Goal: Task Accomplishment & Management: Manage account settings

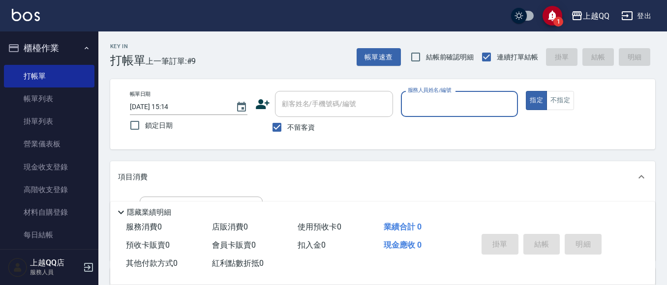
scroll to position [65, 0]
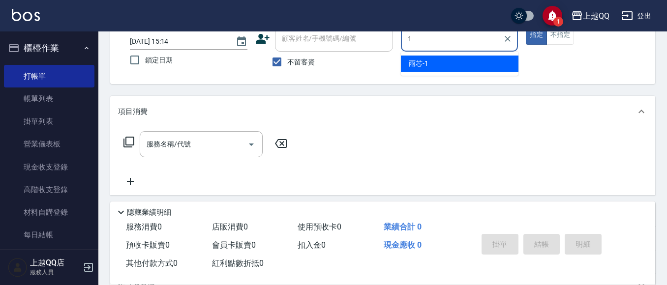
type input "雨芯-1"
type button "true"
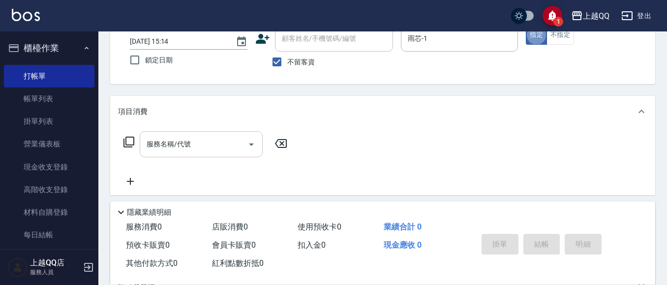
click at [221, 134] on div "服務名稱/代號" at bounding box center [201, 144] width 123 height 26
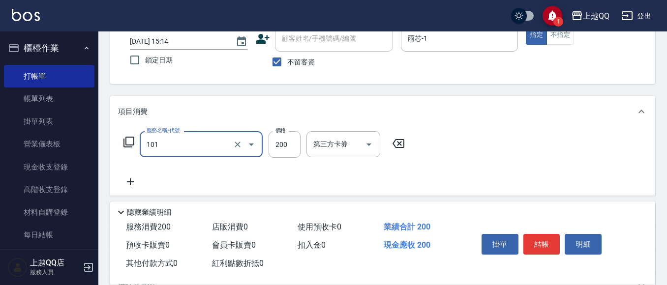
type input "洗髮(101)"
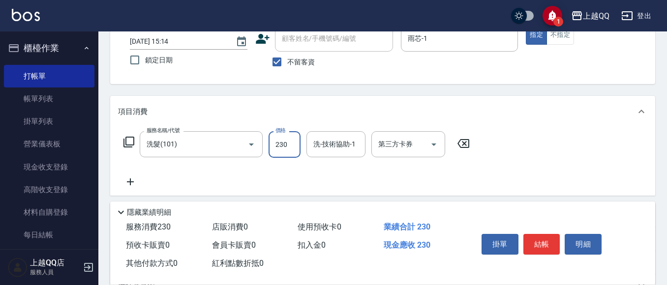
type input "230"
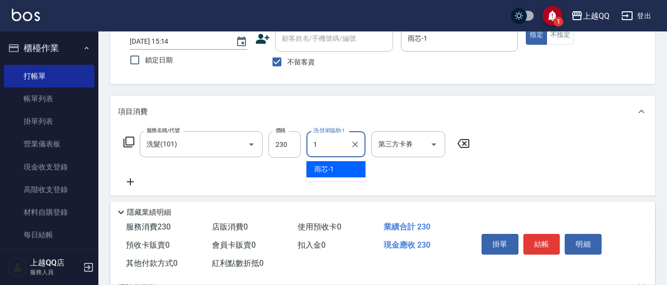
type input "雨芯-1"
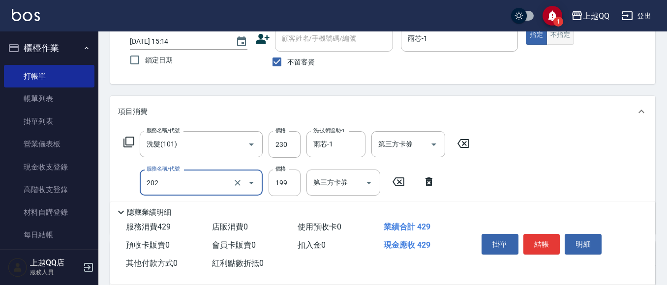
type input "不指定單剪(202)"
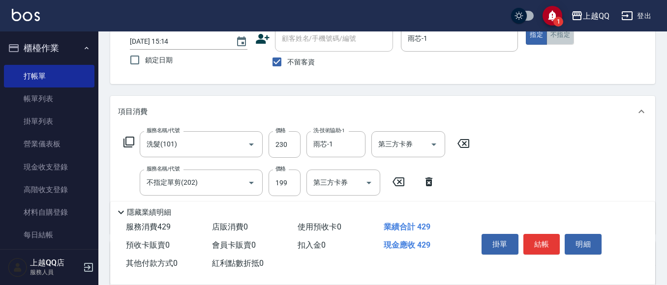
click at [551, 39] on button "不指定" at bounding box center [560, 35] width 28 height 19
drag, startPoint x: 530, startPoint y: 238, endPoint x: 519, endPoint y: 215, distance: 25.1
click at [531, 238] on button "結帳" at bounding box center [541, 244] width 37 height 21
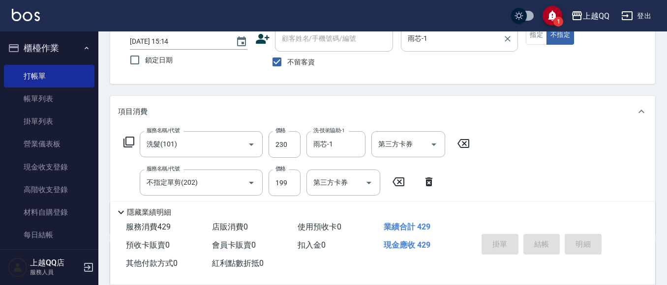
type input "[DATE] 15:52"
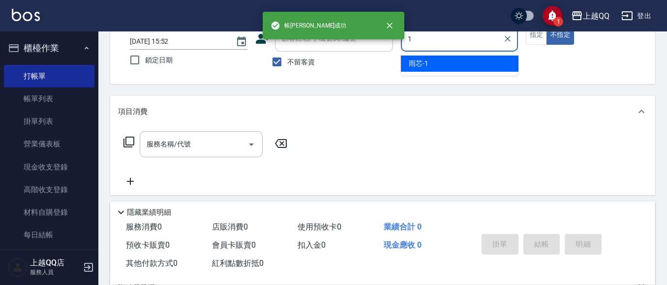
type input "雨芯-1"
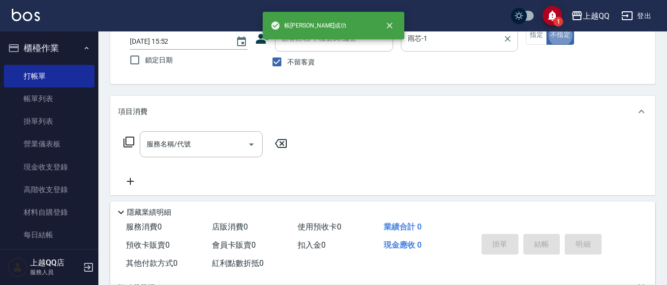
type button "false"
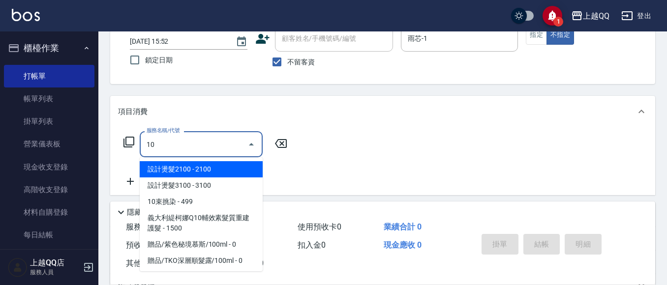
type input "1"
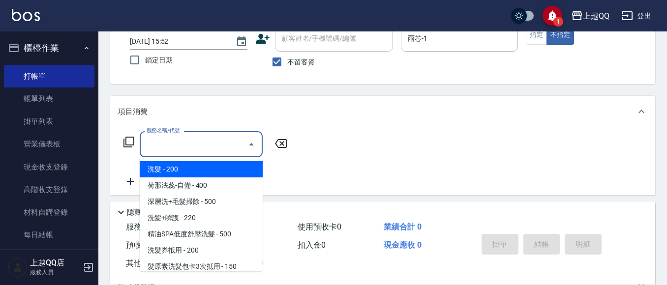
click at [130, 146] on icon at bounding box center [129, 142] width 12 height 12
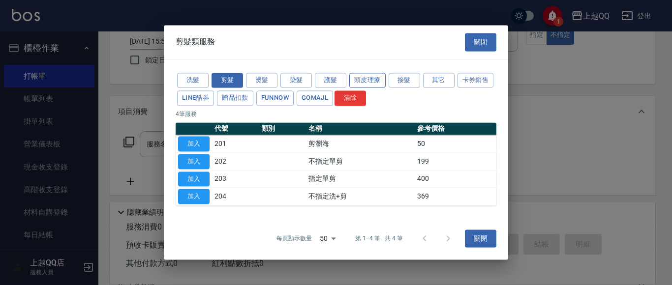
click at [363, 80] on button "頭皮理療" at bounding box center [367, 80] width 36 height 15
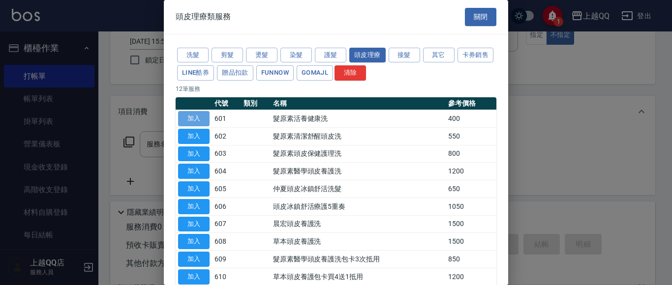
click at [205, 123] on button "加入" at bounding box center [193, 118] width 31 height 15
type input "髮原素活養健康洗(601)"
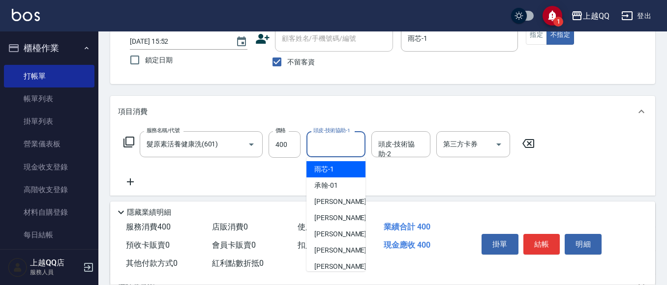
click at [333, 144] on input "頭皮-技術協助-1" at bounding box center [336, 144] width 50 height 17
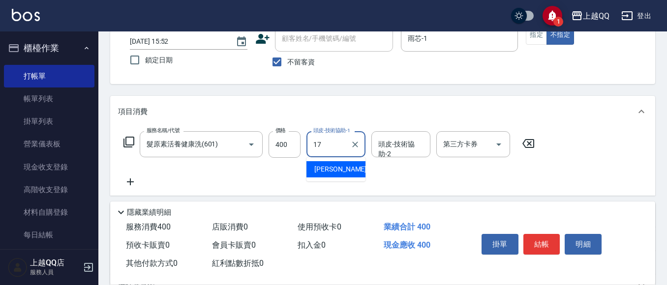
type input "心佑-17"
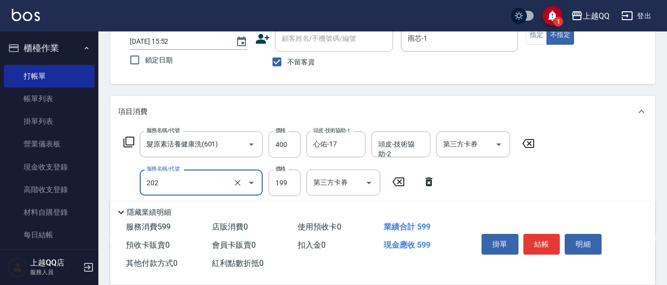
type input "不指定單剪(202)"
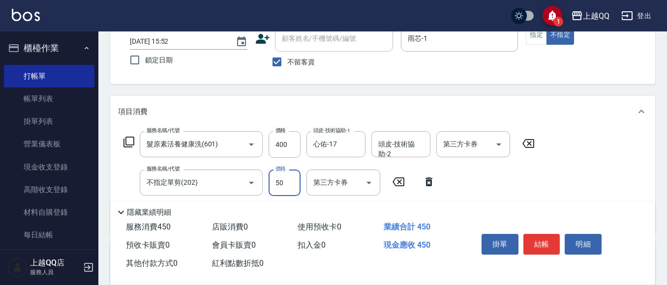
type input "50"
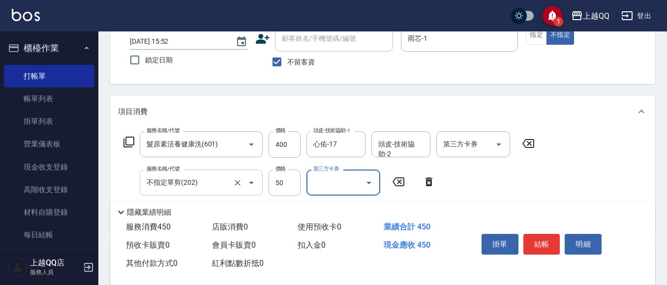
click at [230, 175] on input "不指定單剪(202)" at bounding box center [187, 182] width 87 height 17
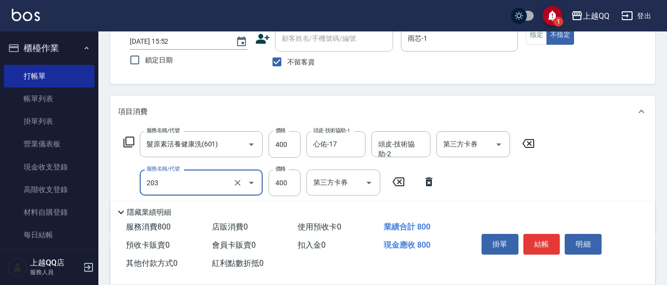
type input "指定單剪(203)"
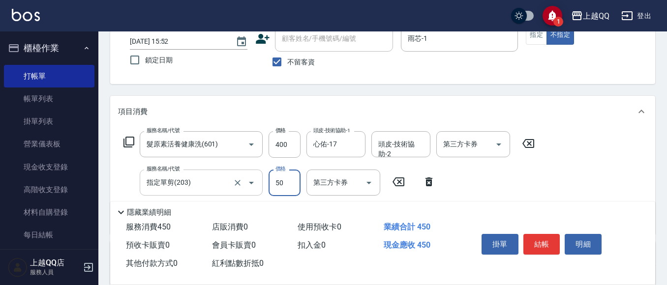
type input "50"
click at [531, 41] on button "指定" at bounding box center [536, 35] width 21 height 19
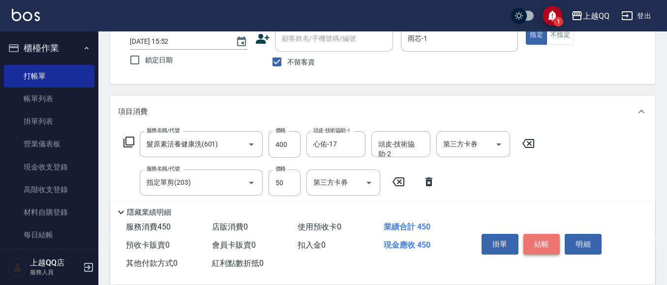
click at [534, 246] on button "結帳" at bounding box center [541, 244] width 37 height 21
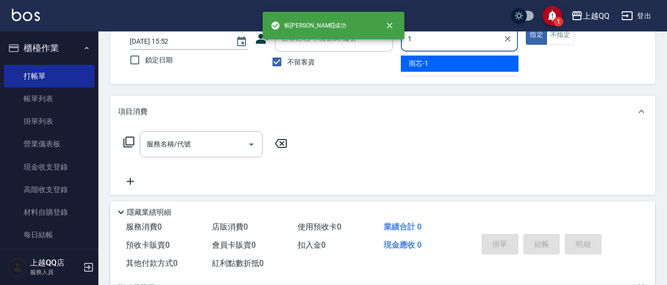
type input "雨芯-1"
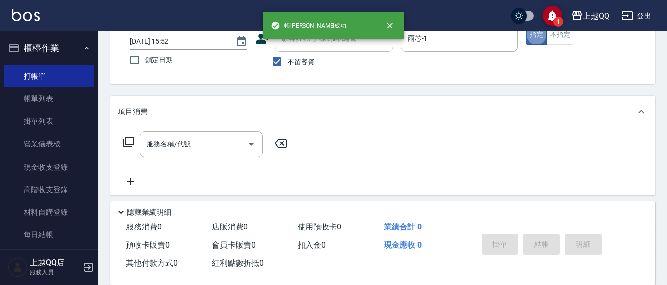
click at [128, 145] on icon at bounding box center [128, 142] width 11 height 11
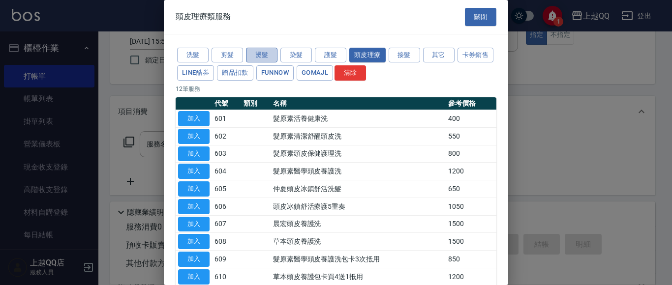
click at [273, 59] on button "燙髮" at bounding box center [261, 55] width 31 height 15
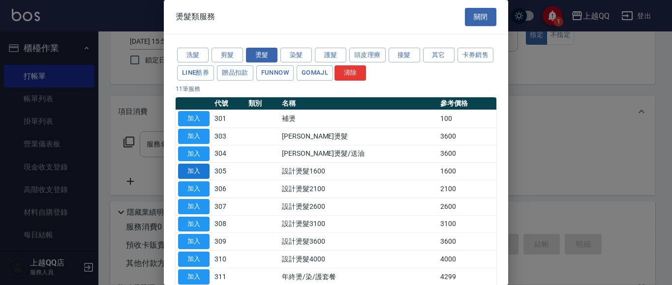
click at [189, 175] on button "加入" at bounding box center [193, 171] width 31 height 15
type input "設計燙髮1600(305)"
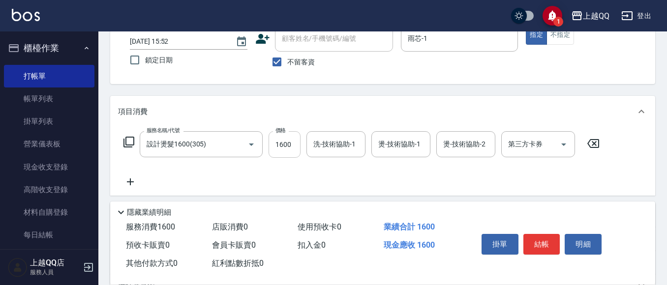
click at [277, 148] on input "1600" at bounding box center [285, 144] width 32 height 27
type input "1999"
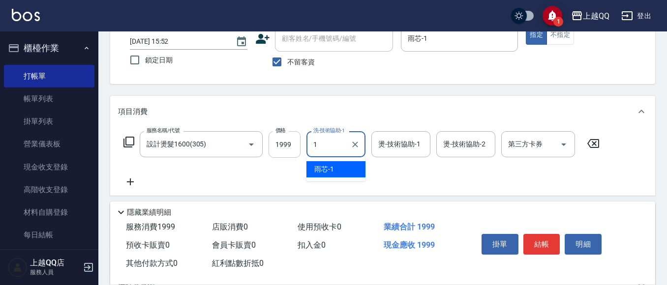
type input "雨芯-1"
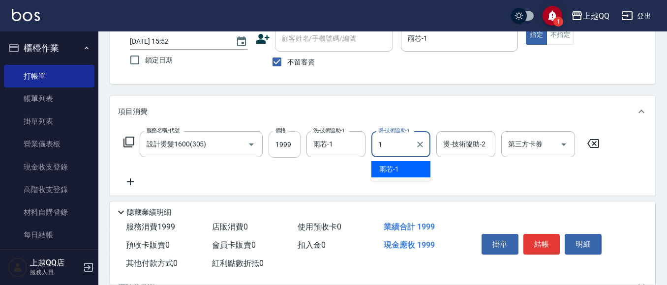
type input "雨芯-1"
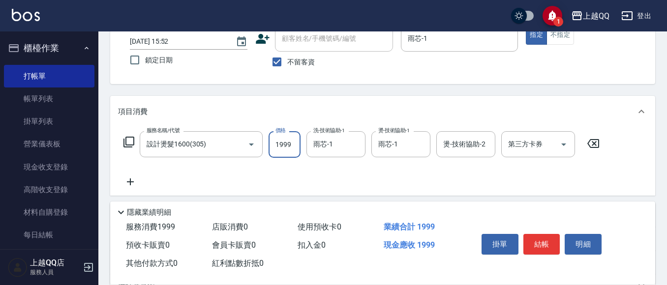
click at [278, 145] on input "1999" at bounding box center [285, 144] width 32 height 27
type input "2499"
drag, startPoint x: 550, startPoint y: 230, endPoint x: 520, endPoint y: 195, distance: 46.4
click at [549, 234] on button "結帳" at bounding box center [541, 244] width 37 height 21
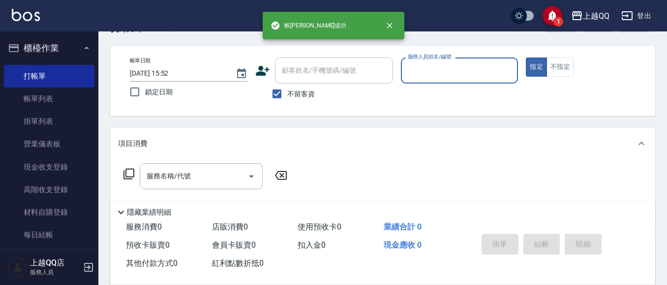
scroll to position [16, 0]
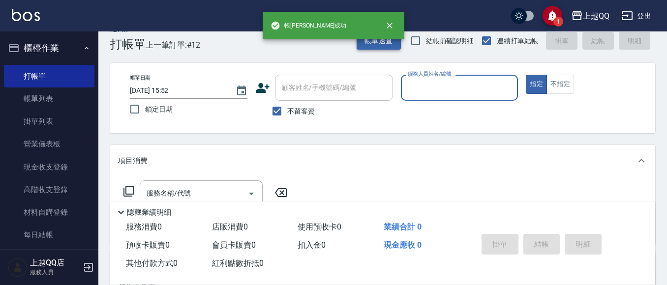
click at [393, 45] on button "帳單速查" at bounding box center [379, 41] width 44 height 18
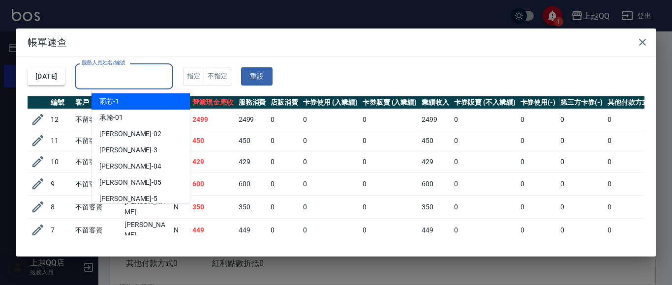
click at [159, 72] on input "服務人員姓名/編號" at bounding box center [124, 76] width 90 height 17
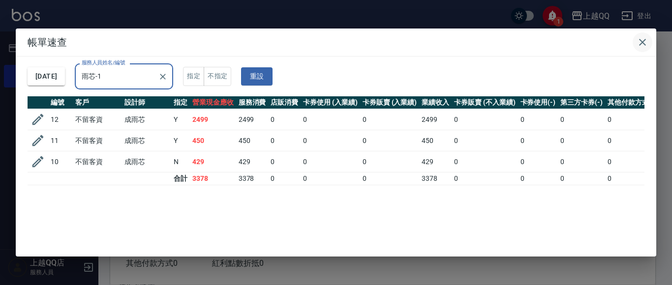
type input "雨芯-1"
click at [642, 47] on icon "button" at bounding box center [642, 42] width 12 height 12
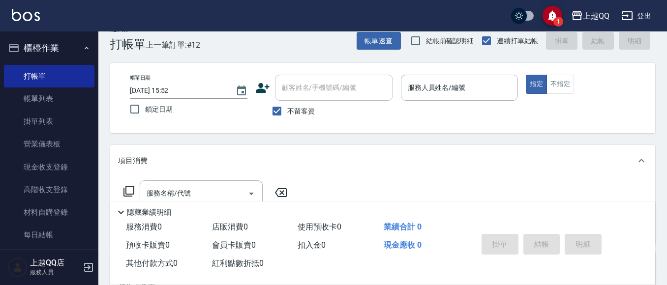
click at [257, 106] on div "不留客資" at bounding box center [324, 111] width 138 height 21
click at [278, 110] on input "不留客資" at bounding box center [277, 111] width 21 height 21
checkbox input "false"
click at [289, 88] on div "顧客姓名/手機號碼/編號 顧客姓名/手機號碼/編號" at bounding box center [334, 88] width 118 height 26
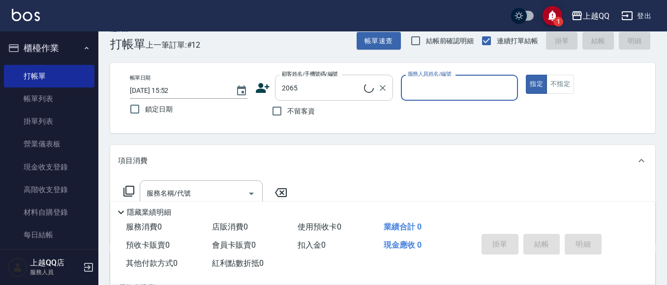
type input "居明凡/0961270755/2065"
type input "佩怡-3"
click at [526, 75] on button "指定" at bounding box center [536, 84] width 21 height 19
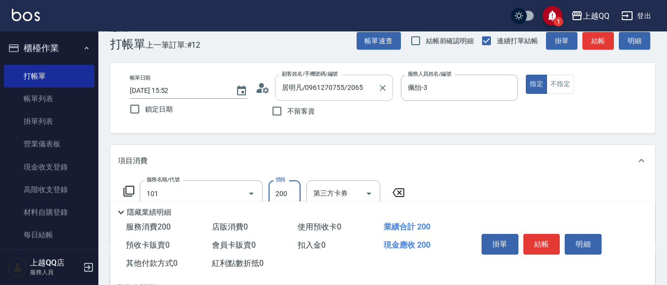
type input "洗髮(101)"
type input "230"
type input "330"
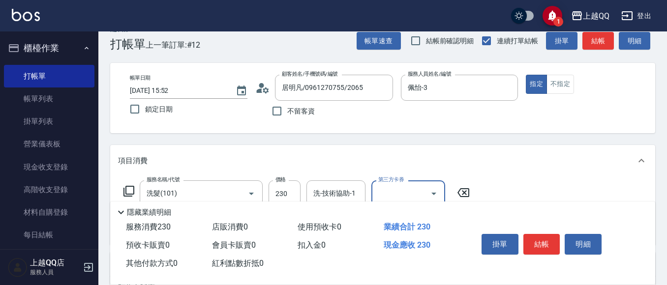
scroll to position [65, 0]
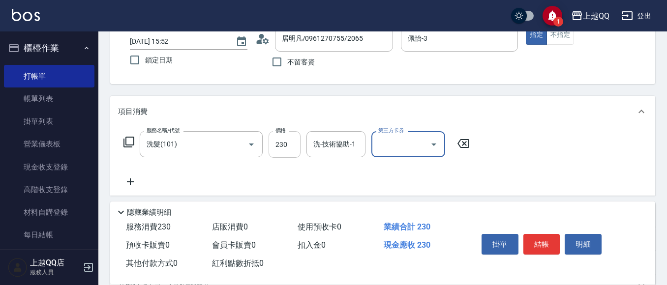
click at [298, 143] on input "230" at bounding box center [285, 144] width 32 height 27
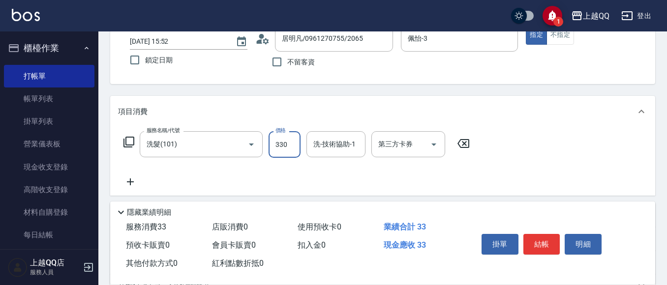
type input "330"
type input "2"
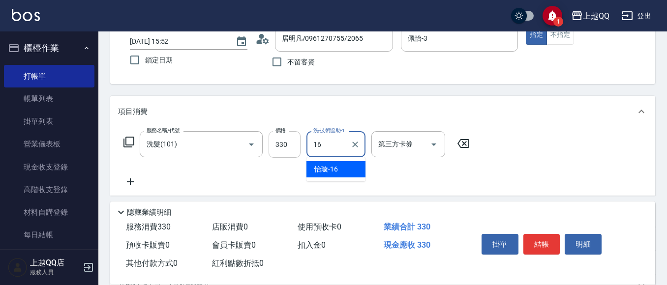
type input "[PERSON_NAME]-16"
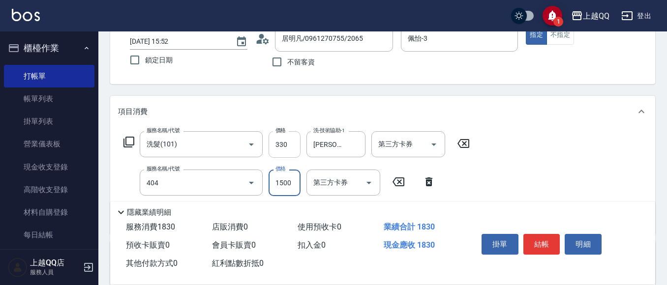
type input "設計染髮(404)"
type input "1800"
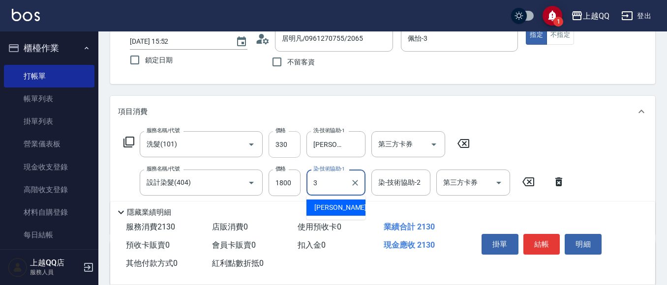
type input "佩怡-3"
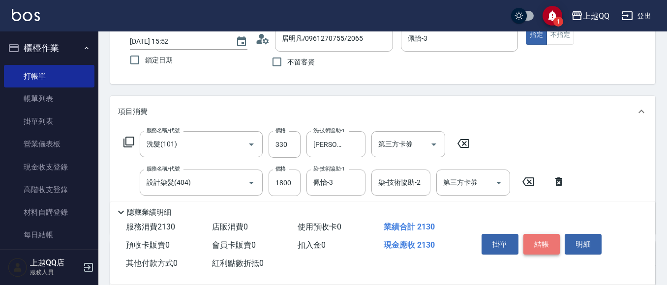
click at [528, 236] on button "結帳" at bounding box center [541, 244] width 37 height 21
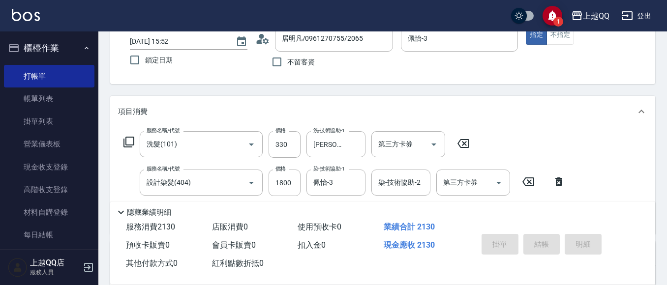
type input "[DATE] 16:33"
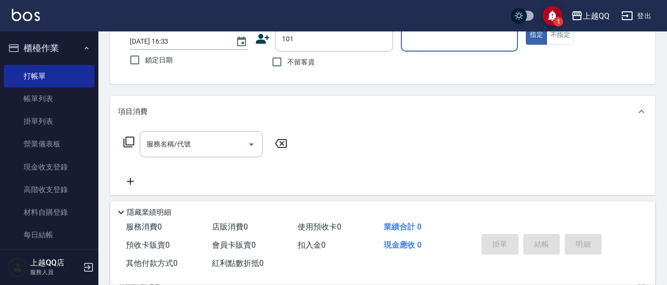
click at [526, 26] on button "指定" at bounding box center [536, 35] width 21 height 19
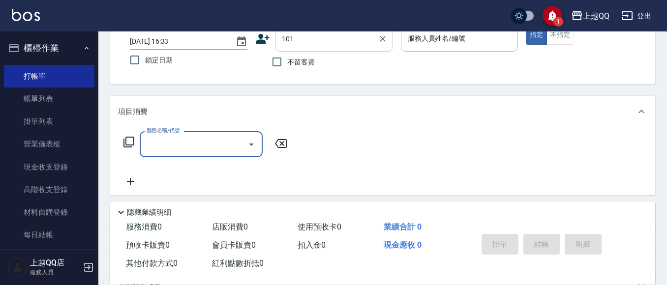
click at [326, 45] on input "101" at bounding box center [326, 38] width 94 height 17
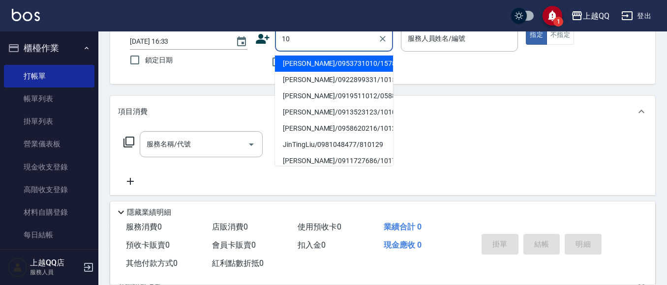
type input "1"
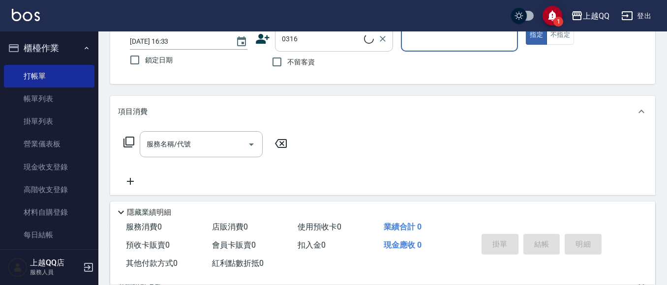
type input "[PERSON_NAME]曰/0953064929/0316"
type input "佩怡-3"
click at [526, 26] on button "指定" at bounding box center [536, 35] width 21 height 19
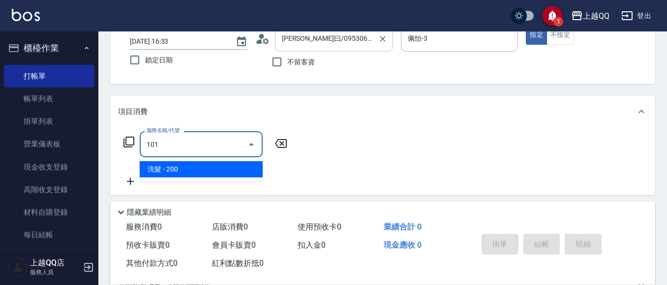
type input "洗髮(101)"
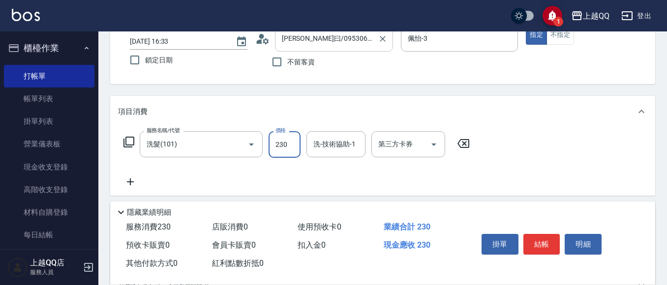
type input "230"
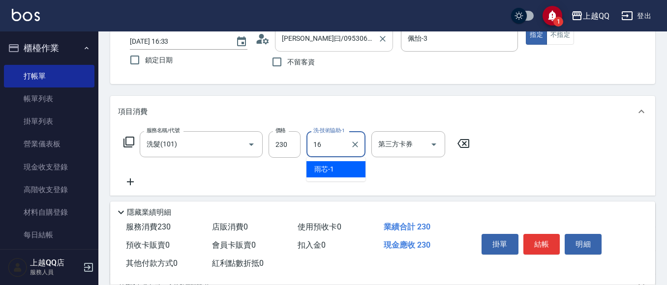
type input "[PERSON_NAME]-16"
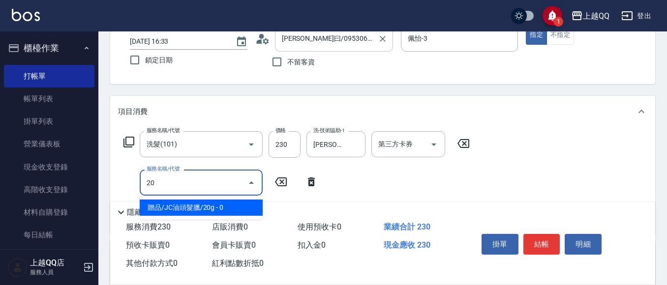
type input "2"
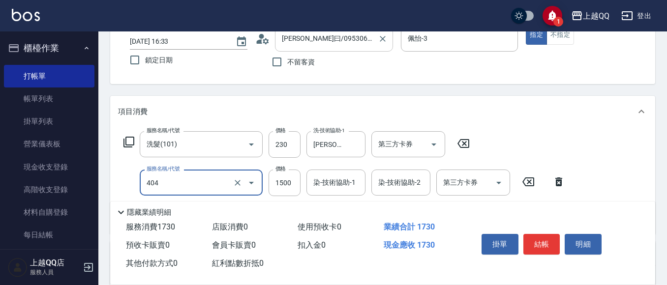
type input "設計染髮(404)"
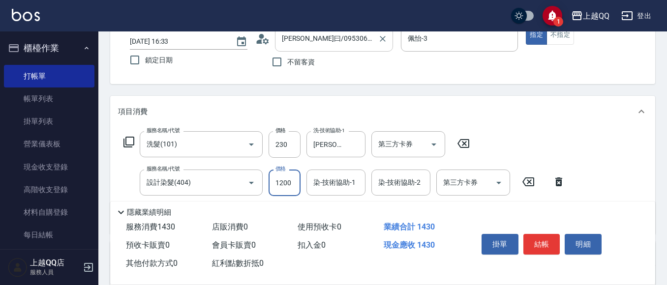
type input "1200"
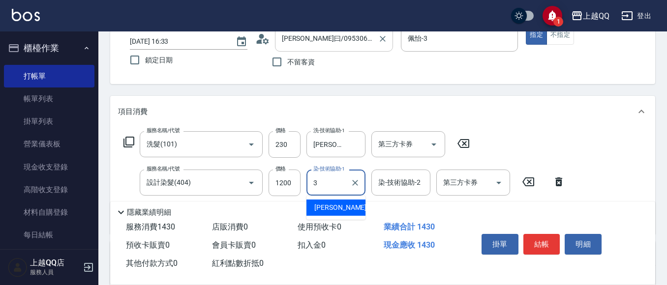
type input "佩怡-3"
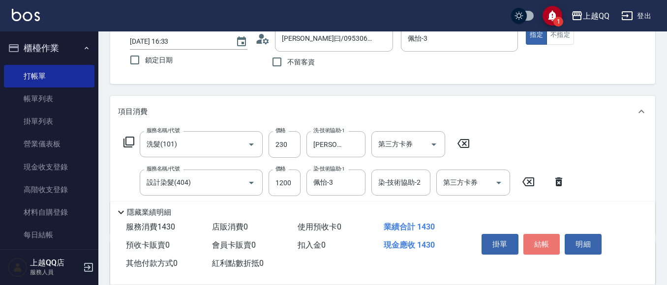
click at [543, 240] on button "結帳" at bounding box center [541, 244] width 37 height 21
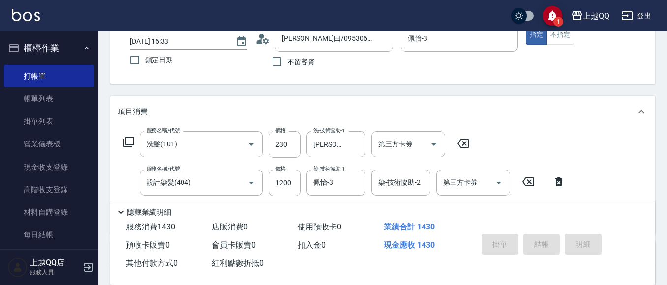
type input "[DATE] 16:34"
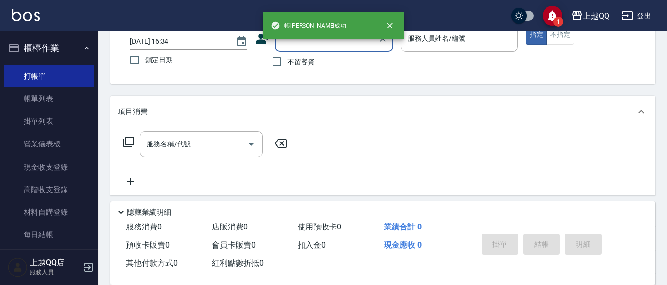
scroll to position [0, 0]
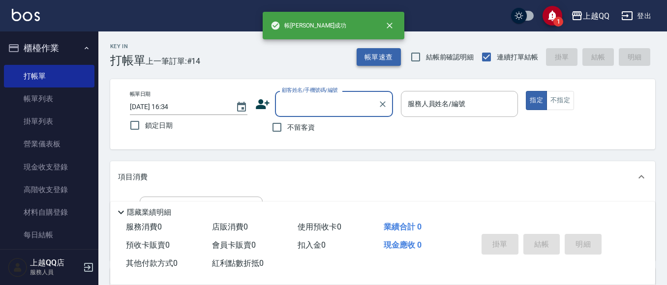
click at [362, 56] on button "帳單速查" at bounding box center [379, 57] width 44 height 18
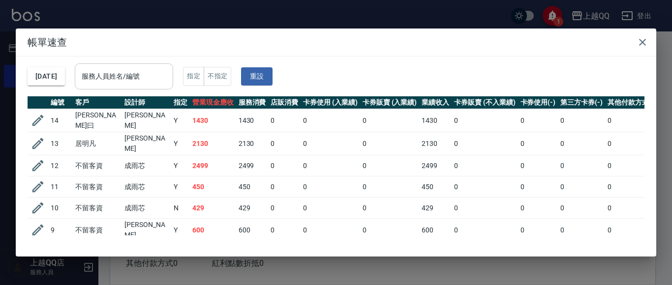
click at [169, 77] on input "服務人員姓名/編號" at bounding box center [124, 76] width 90 height 17
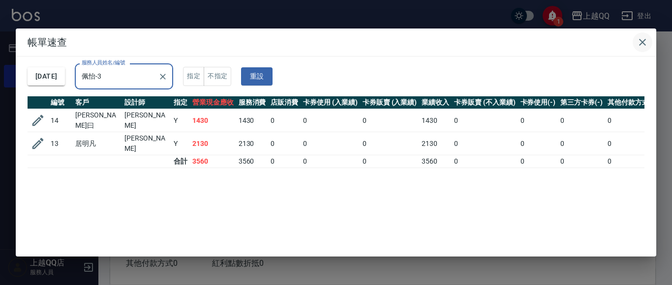
type input "佩怡-3"
click at [636, 42] on icon "button" at bounding box center [642, 42] width 12 height 12
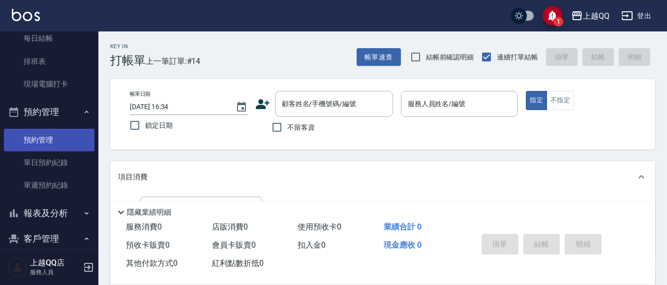
scroll to position [295, 0]
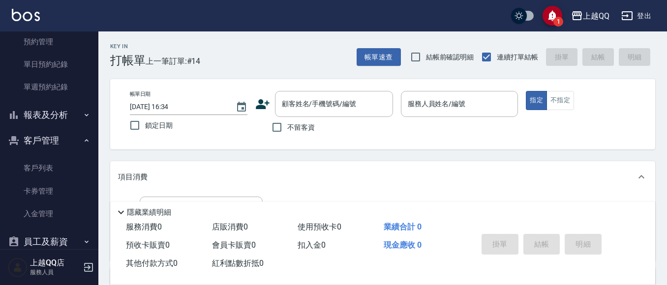
click at [50, 112] on button "報表及分析" at bounding box center [49, 115] width 90 height 26
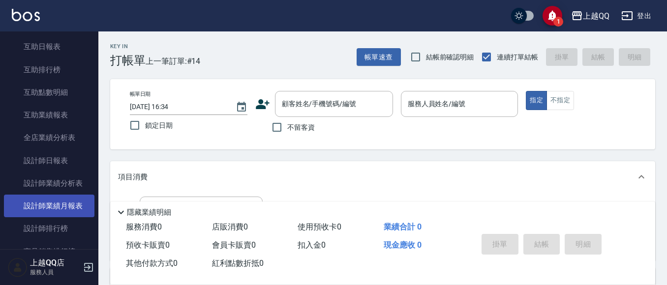
scroll to position [443, 0]
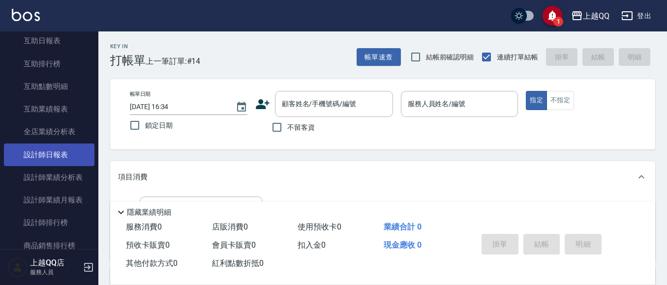
click at [53, 155] on link "設計師日報表" at bounding box center [49, 155] width 90 height 23
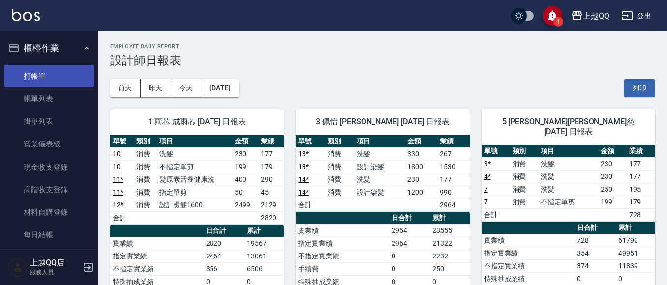
click at [51, 75] on link "打帳單" at bounding box center [49, 76] width 90 height 23
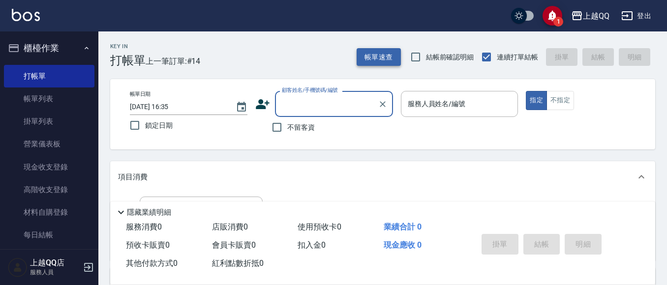
click at [372, 55] on button "帳單速查" at bounding box center [379, 57] width 44 height 18
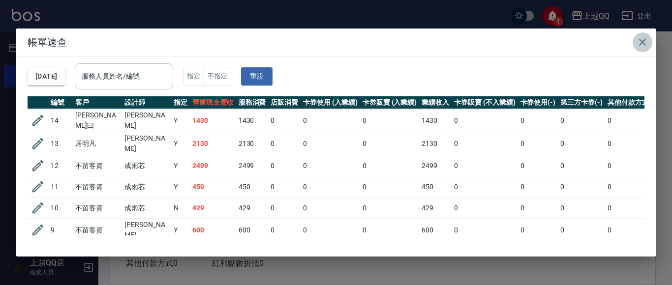
click at [637, 41] on icon "button" at bounding box center [642, 42] width 12 height 12
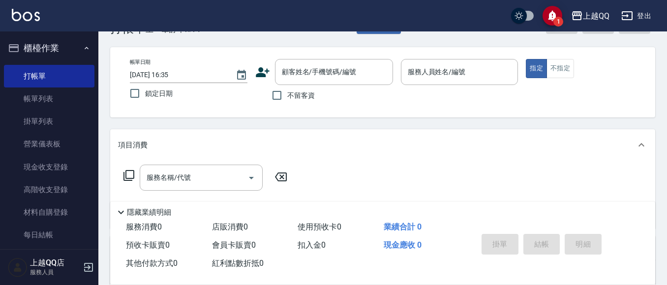
scroll to position [49, 0]
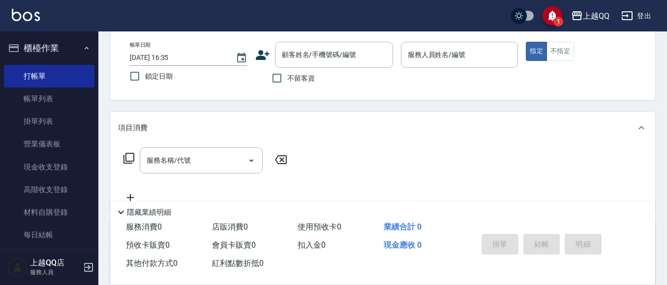
drag, startPoint x: 298, startPoint y: 78, endPoint x: 325, endPoint y: 74, distance: 27.3
click at [300, 78] on span "不留客資" at bounding box center [301, 78] width 28 height 10
click at [287, 78] on input "不留客資" at bounding box center [277, 78] width 21 height 21
checkbox input "true"
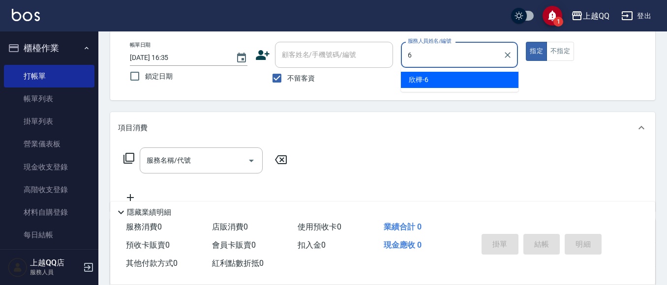
type input "欣樺-6"
type button "true"
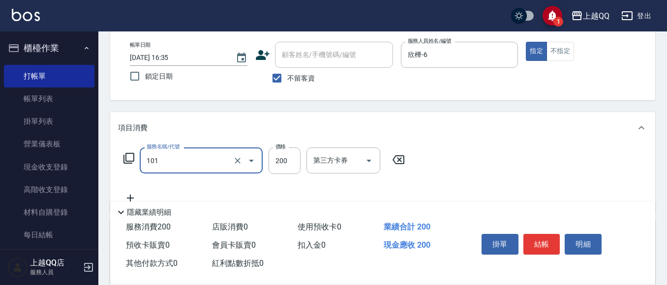
type input "洗髮(101)"
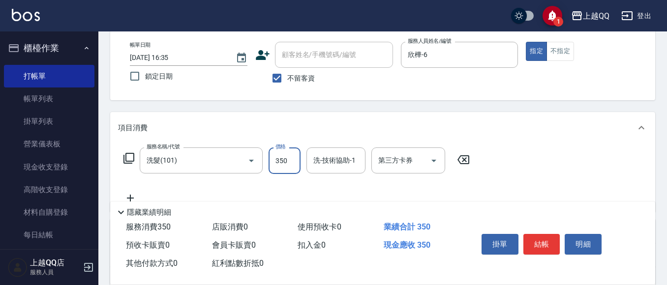
type input "350"
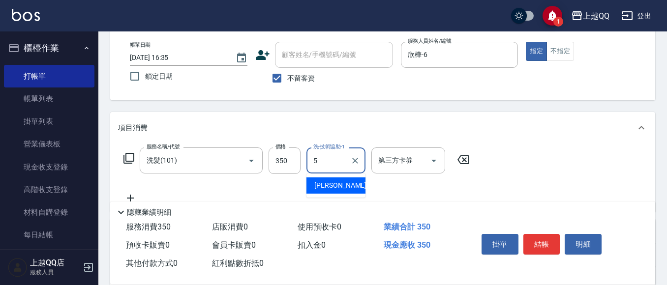
type input "[PERSON_NAME]5"
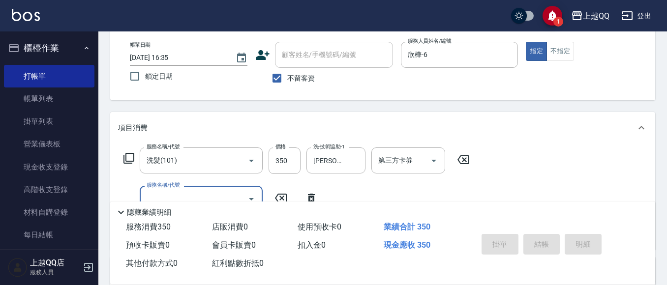
type input "[DATE] 17:05"
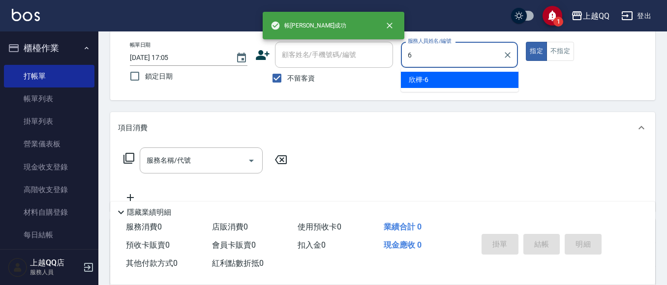
type input "欣樺-6"
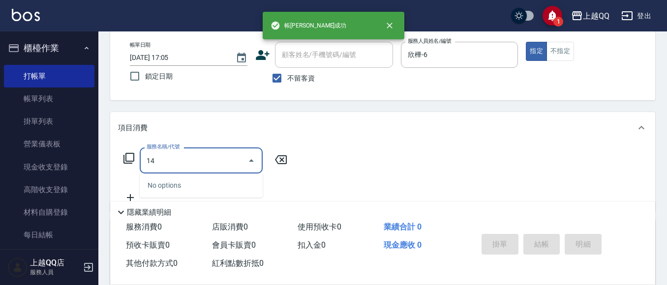
type input "1"
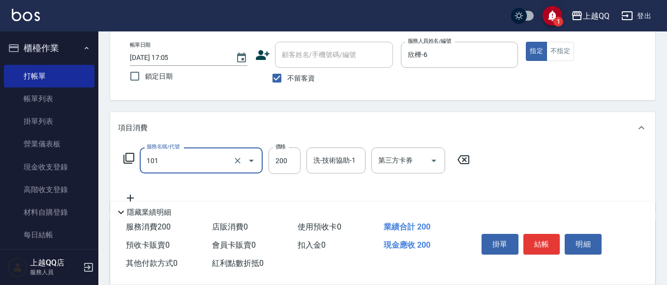
type input "洗髮(101)"
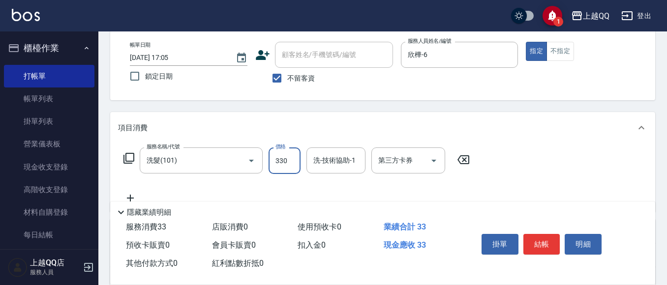
type input "330"
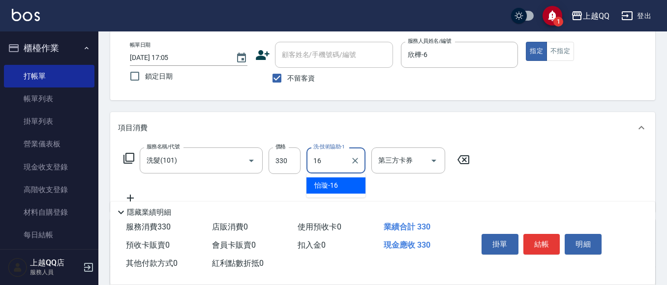
type input "[PERSON_NAME]-16"
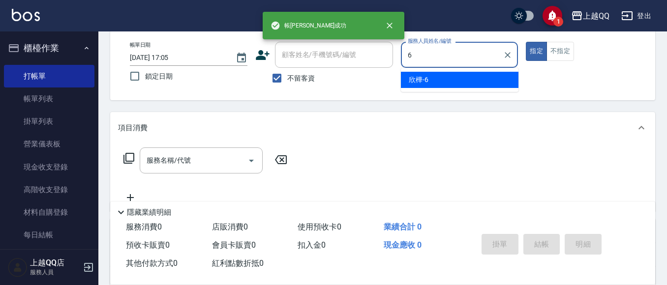
type input "欣樺-6"
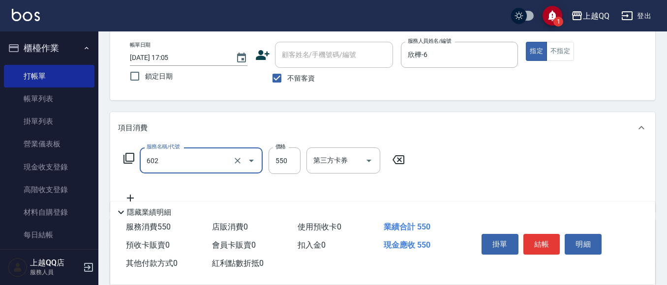
type input "髮原素清潔舒醒頭皮洗(602)"
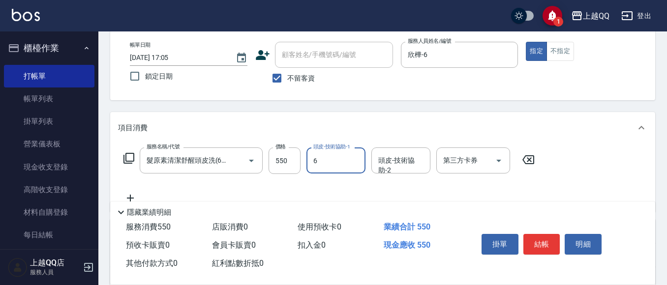
type input "欣樺-6"
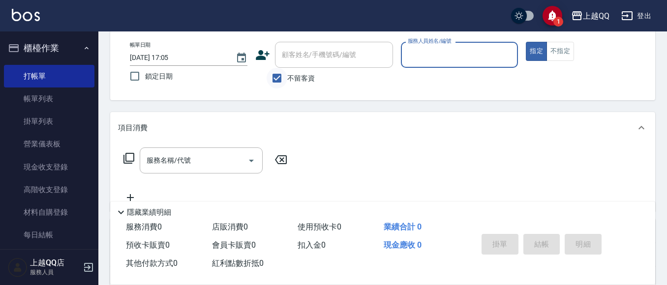
click at [283, 81] on input "不留客資" at bounding box center [277, 78] width 21 height 21
checkbox input "false"
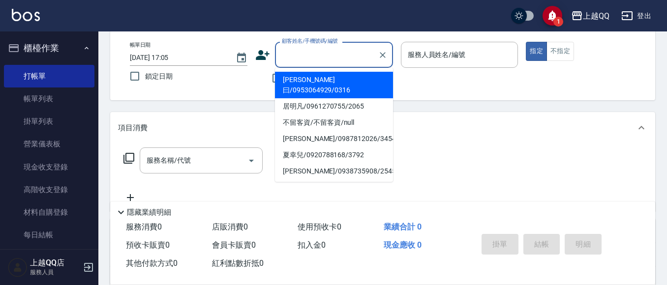
click at [299, 60] on input "顧客姓名/手機號碼/編號" at bounding box center [326, 54] width 94 height 17
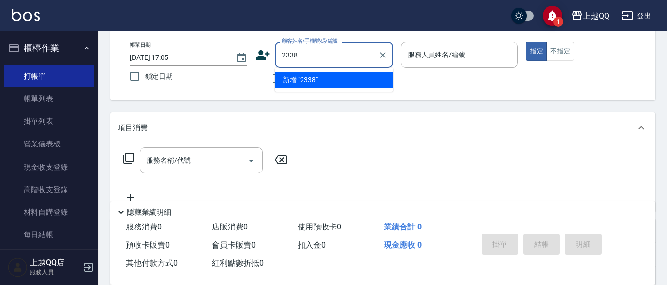
type input "[PERSON_NAME]/0937658315/2338"
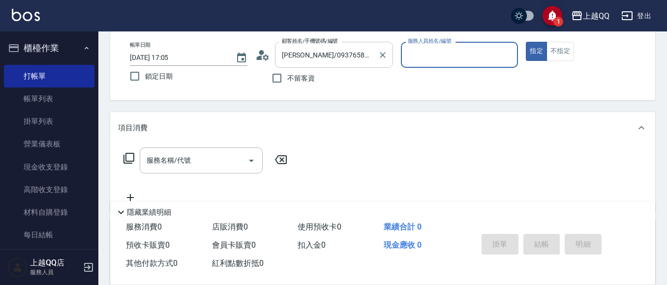
type input "佩怡-3"
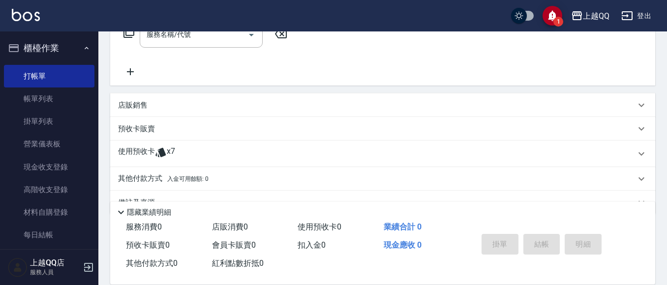
scroll to position [199, 0]
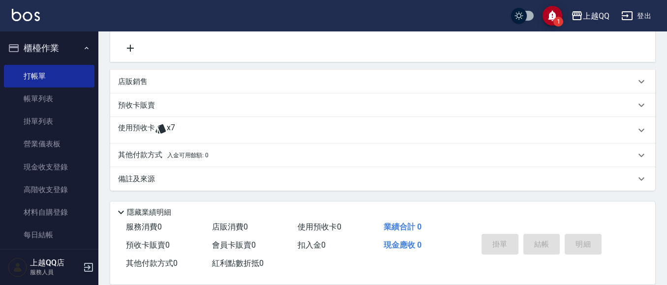
drag, startPoint x: 140, startPoint y: 160, endPoint x: 156, endPoint y: 161, distance: 16.8
click at [140, 160] on p "其他付款方式 入金可用餘額: 0" at bounding box center [163, 155] width 90 height 11
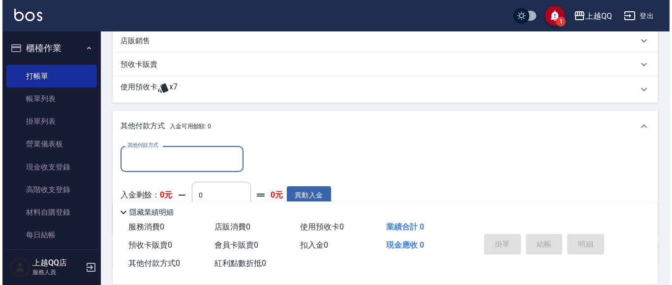
scroll to position [297, 0]
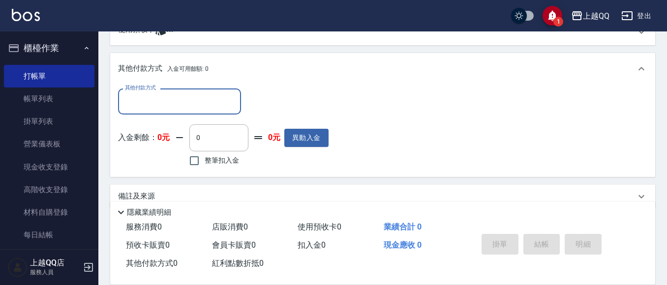
click at [227, 99] on input "其他付款方式" at bounding box center [179, 101] width 114 height 17
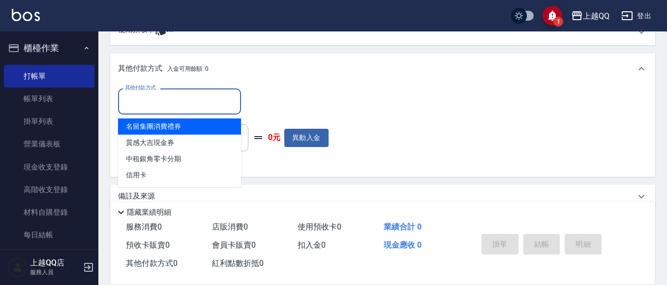
click at [289, 105] on div "其他付款方式 其他付款方式" at bounding box center [223, 102] width 210 height 26
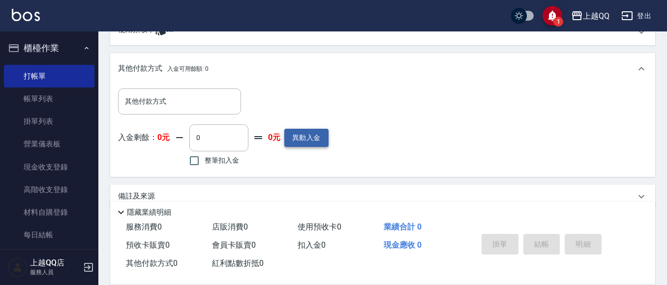
click at [300, 140] on button "異動入金" at bounding box center [306, 138] width 44 height 18
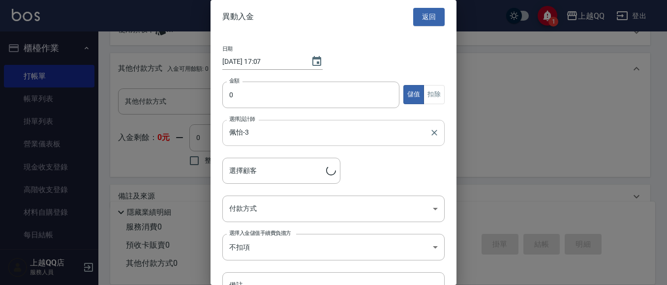
type input "[PERSON_NAME]/0937658315/2338"
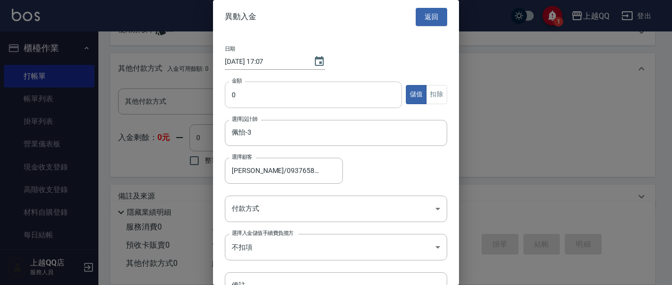
click at [238, 96] on input "0" at bounding box center [313, 95] width 177 height 27
type input "280"
click at [428, 205] on body "1 上越QQ 登出 櫃檯作業 打帳單 帳單列表 掛單列表 營業儀表板 現金收支登錄 高階收支登錄 材料自購登錄 每日結帳 排班表 現場電腦打卡 預約管理 預約…" at bounding box center [336, 3] width 672 height 600
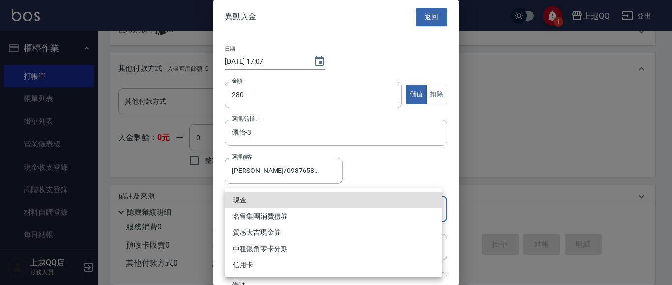
click at [274, 197] on li "現金" at bounding box center [333, 200] width 217 height 16
type input "現金"
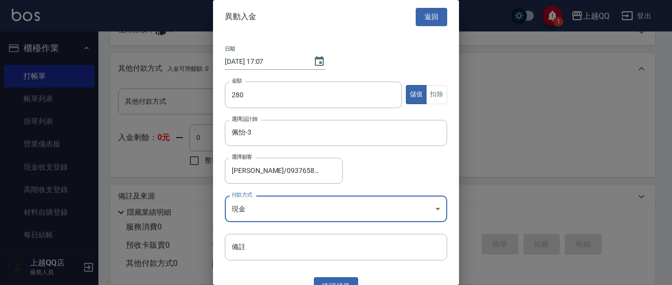
scroll to position [15, 0]
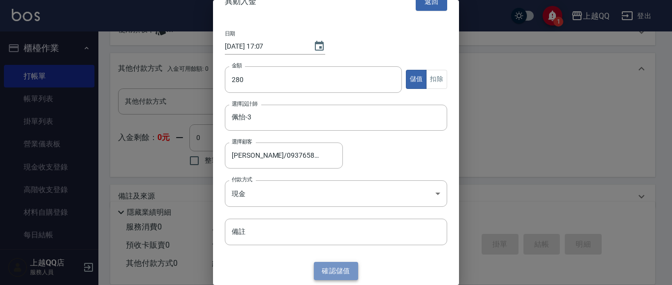
click at [340, 272] on button "確認 儲值" at bounding box center [336, 271] width 44 height 18
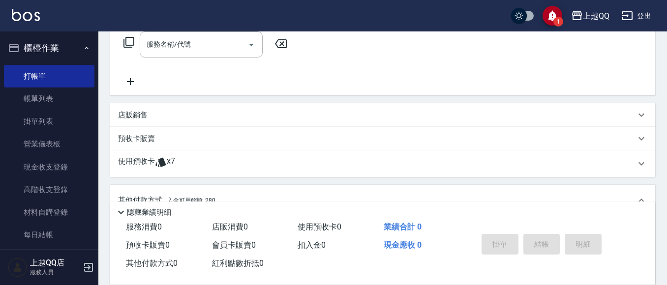
scroll to position [100, 0]
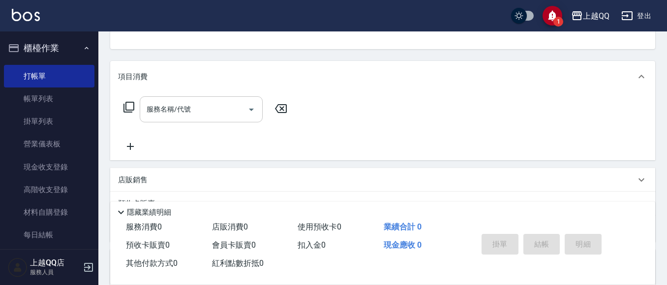
click at [183, 115] on input "服務名稱/代號" at bounding box center [193, 109] width 99 height 17
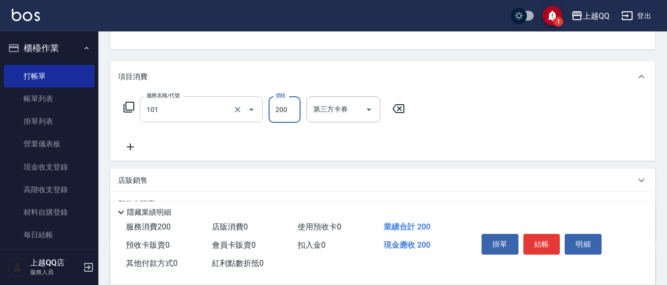
type input "洗髮(101)"
click at [244, 111] on button "Open" at bounding box center [251, 110] width 16 height 16
type input "0"
click at [117, 129] on div "服務名稱/代號 洗髮(101) 服務名稱/代號 價格 0 價格 洗-技術協助-1 洗-技術協助-1 第三方卡券 第三方卡券" at bounding box center [382, 126] width 545 height 68
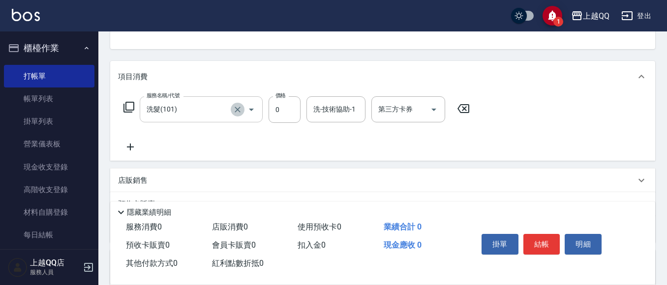
click at [237, 113] on icon "Clear" at bounding box center [238, 110] width 10 height 10
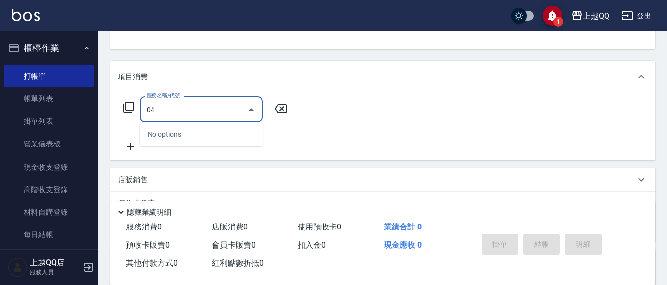
type input "0"
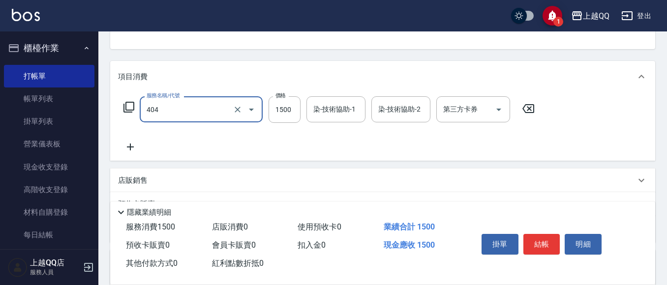
type input "設計染髮(404)"
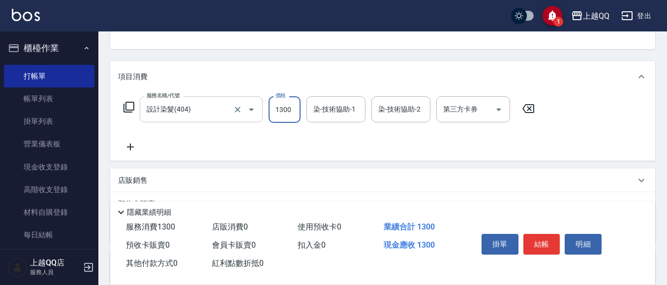
type input "1300"
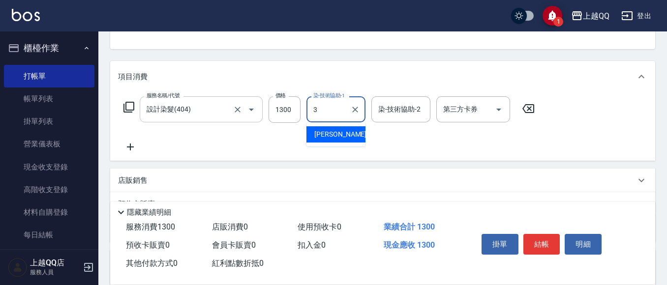
type input "佩怡-3"
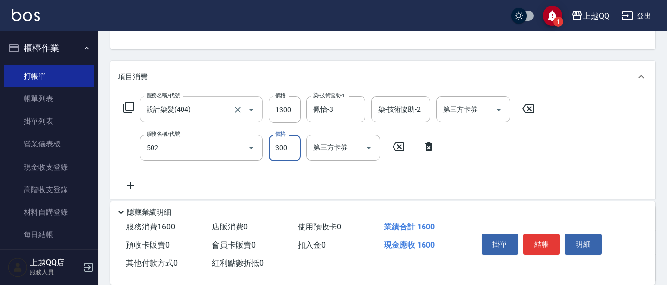
type input "自備護髮(502)"
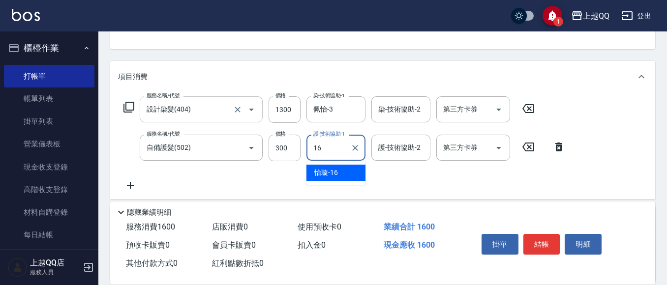
type input "[PERSON_NAME]-16"
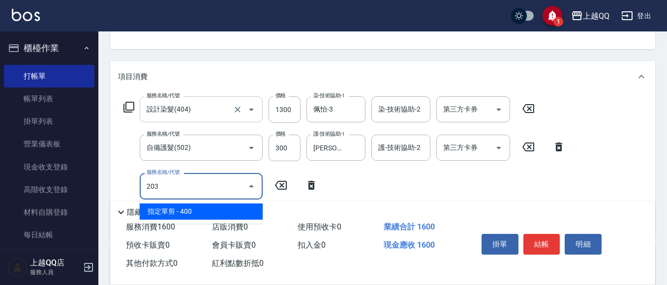
type input "指定單剪(203)"
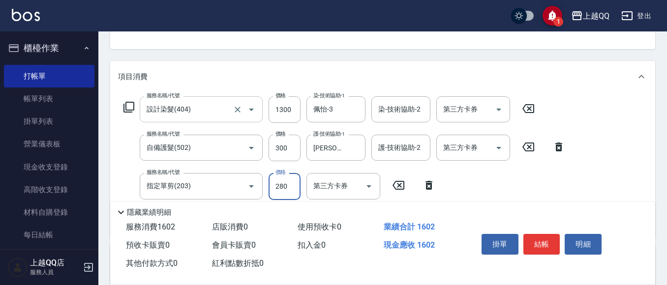
type input "280"
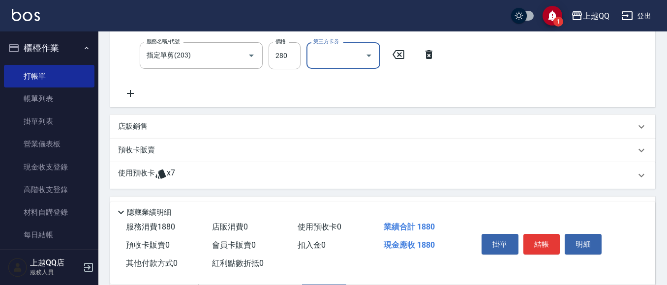
scroll to position [248, 0]
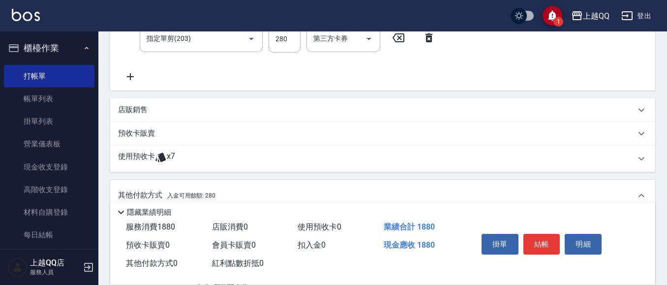
click at [146, 157] on p "使用預收卡" at bounding box center [136, 158] width 37 height 15
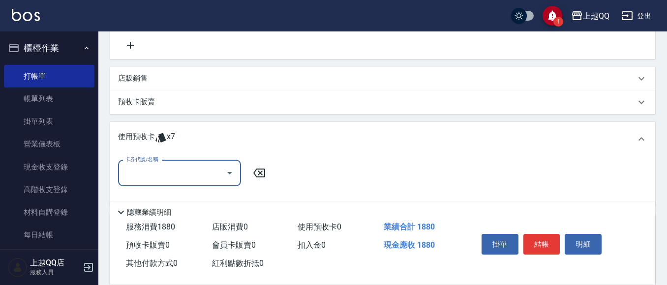
scroll to position [297, 0]
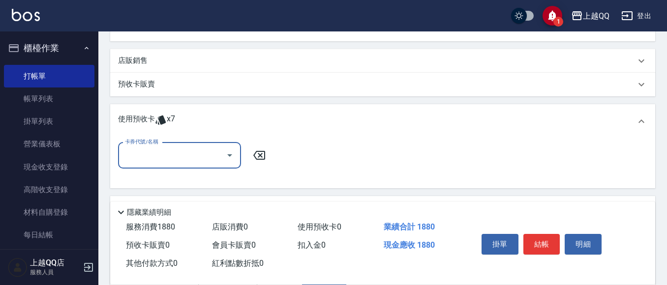
click at [227, 149] on button "Open" at bounding box center [230, 156] width 16 height 16
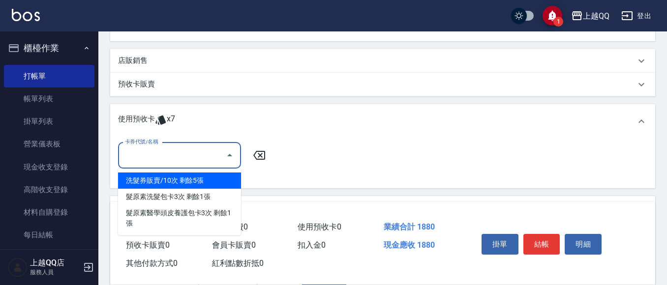
click at [205, 181] on div "洗髮券販賣/10次 剩餘5張" at bounding box center [179, 181] width 123 height 16
type input "洗髮券販賣/10次"
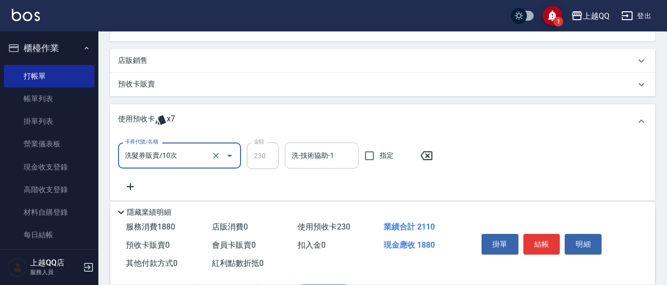
click at [292, 144] on div "洗-技術協助-1 洗-技術協助-1" at bounding box center [322, 156] width 74 height 26
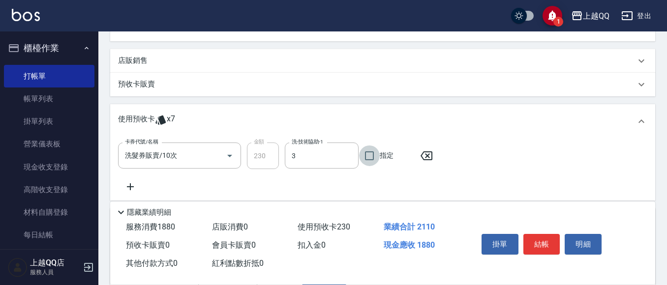
type input "佩怡-3"
click at [345, 156] on icon "Clear" at bounding box center [348, 156] width 10 height 10
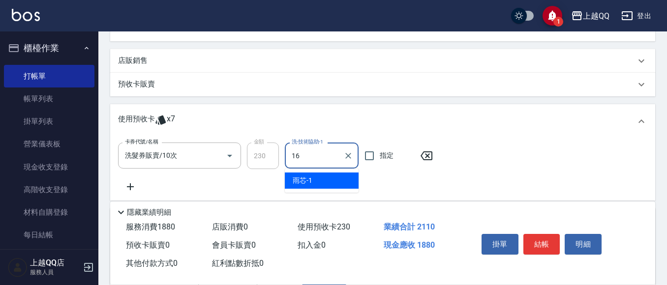
type input "[PERSON_NAME]-16"
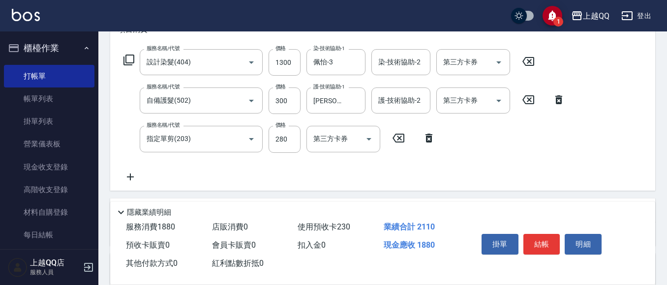
scroll to position [197, 0]
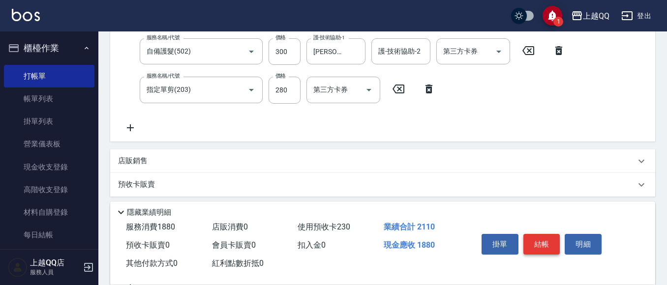
click at [535, 240] on button "結帳" at bounding box center [541, 244] width 37 height 21
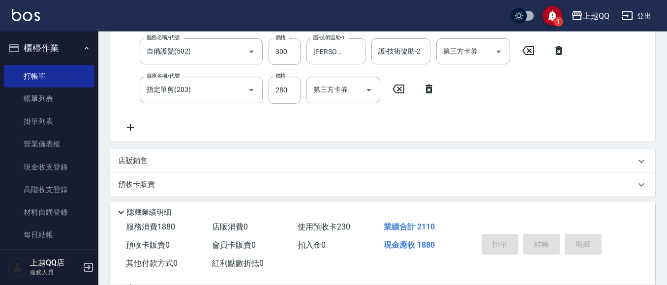
type input "[DATE] 17:09"
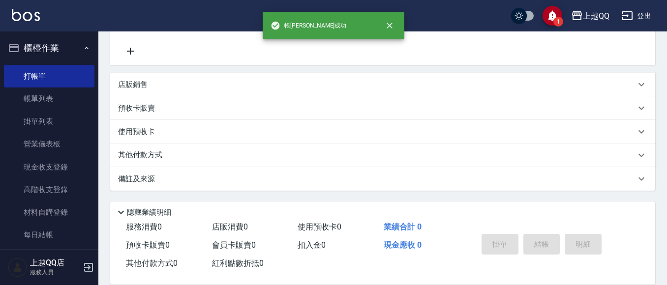
scroll to position [0, 0]
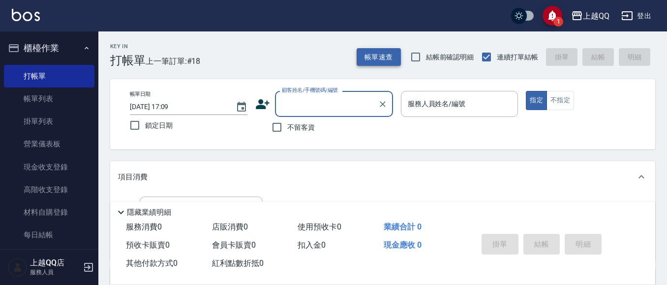
click at [382, 59] on button "帳單速查" at bounding box center [379, 57] width 44 height 18
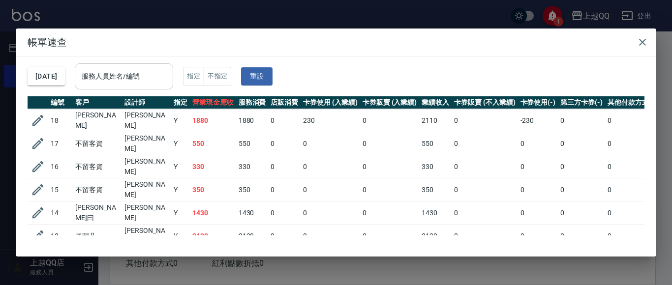
click at [169, 82] on input "服務人員姓名/編號" at bounding box center [124, 76] width 90 height 17
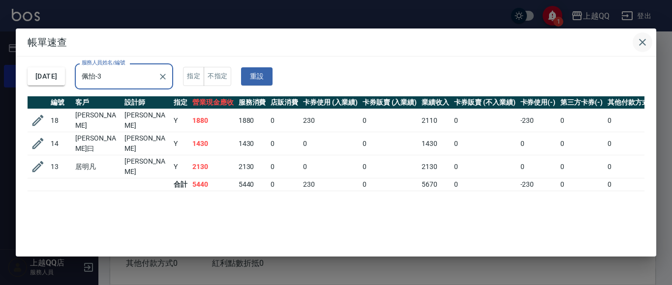
type input "佩怡-3"
click at [643, 41] on icon "button" at bounding box center [642, 42] width 7 height 7
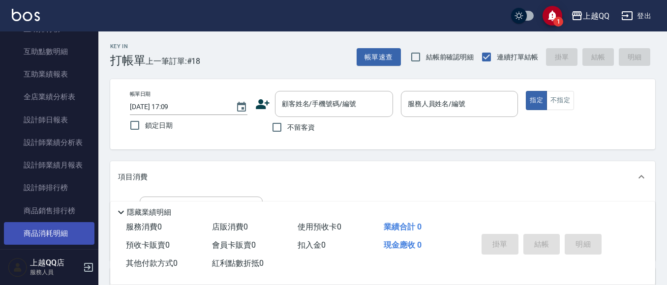
scroll to position [492, 0]
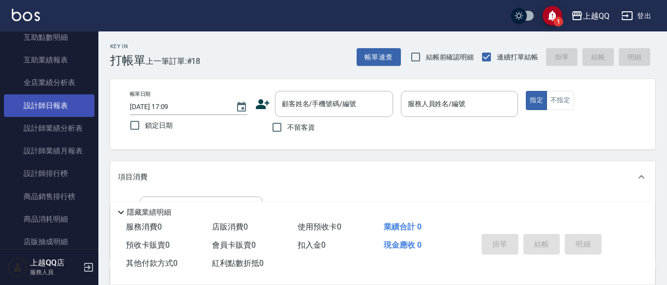
click at [57, 109] on link "設計師日報表" at bounding box center [49, 105] width 90 height 23
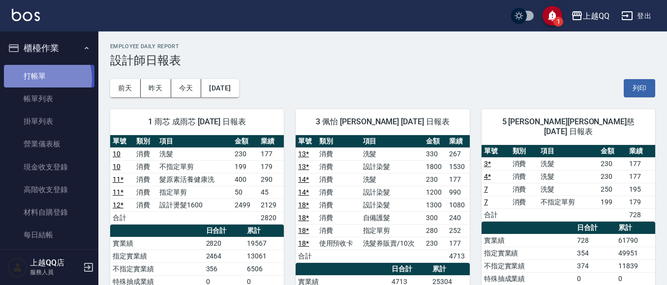
click at [39, 79] on link "打帳單" at bounding box center [49, 76] width 90 height 23
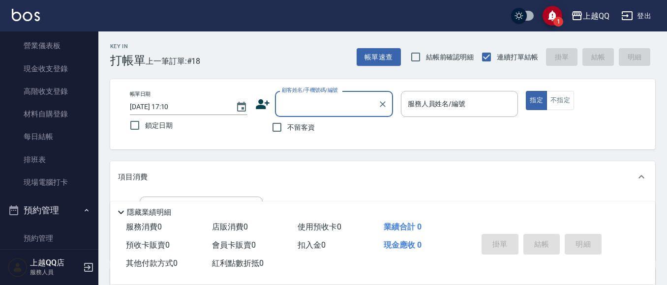
scroll to position [148, 0]
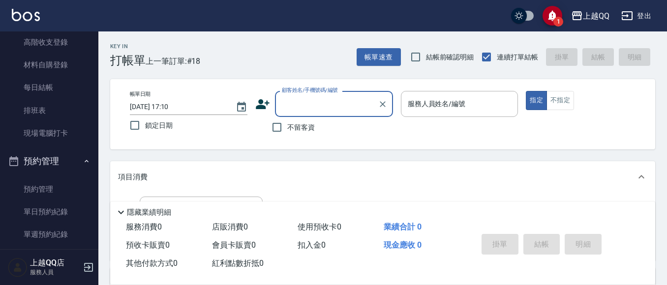
click at [32, 161] on button "預約管理" at bounding box center [49, 162] width 90 height 26
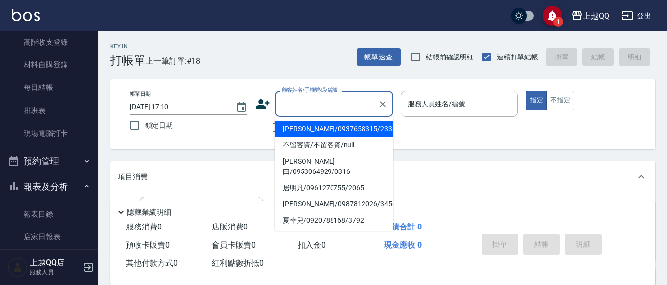
click at [280, 103] on input "顧客姓名/手機號碼/編號" at bounding box center [326, 103] width 94 height 17
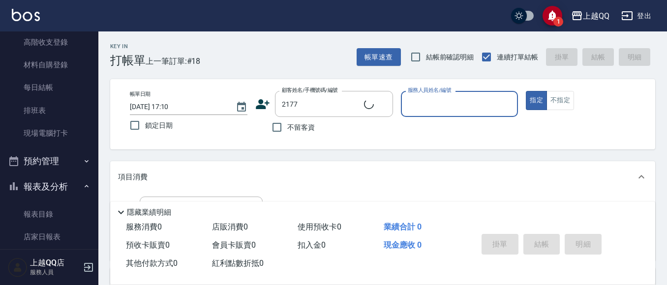
type input "[PERSON_NAME]/0987989581/2177"
type input "[PERSON_NAME]-8"
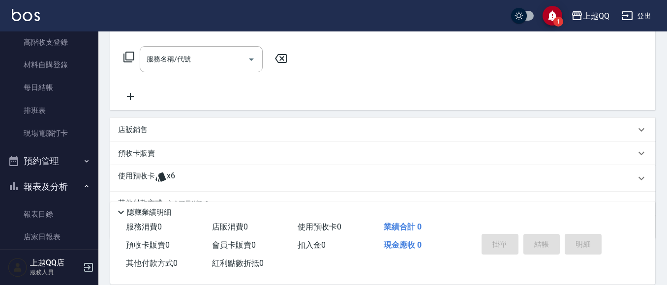
scroll to position [193, 0]
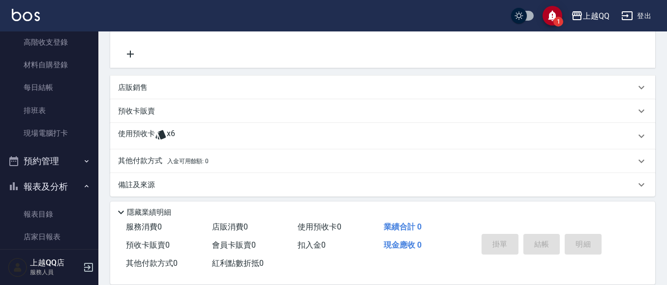
click at [230, 135] on div "使用預收卡 x6" at bounding box center [376, 136] width 517 height 15
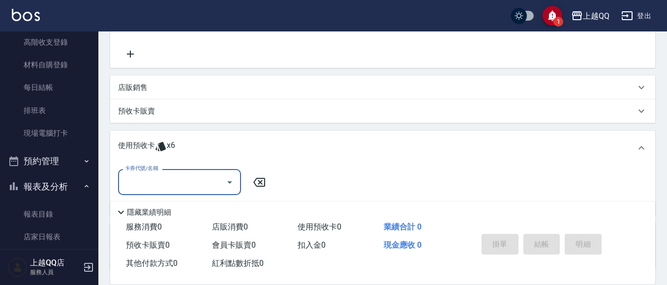
scroll to position [0, 0]
click at [227, 174] on div at bounding box center [229, 182] width 15 height 26
click at [225, 186] on icon "Open" at bounding box center [230, 183] width 12 height 12
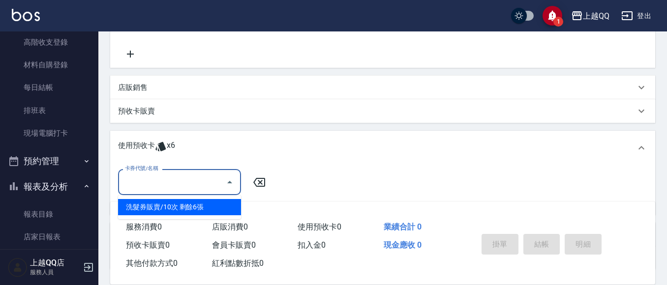
click at [228, 203] on div "洗髮券販賣/10次 剩餘6張" at bounding box center [179, 207] width 123 height 16
type input "洗髮券販賣/10次"
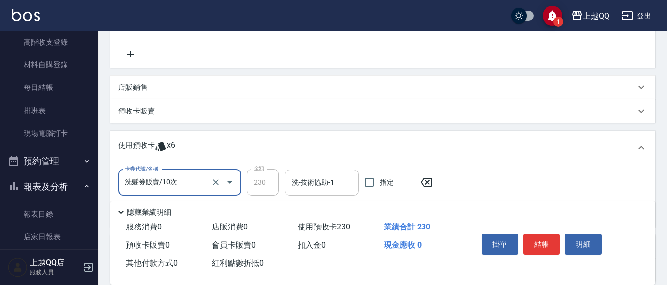
click at [300, 185] on input "洗-技術協助-1" at bounding box center [321, 182] width 65 height 17
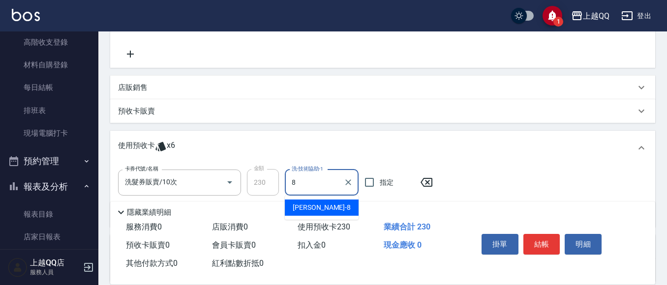
click at [307, 204] on span "[PERSON_NAME] -8" at bounding box center [322, 208] width 58 height 10
type input "[PERSON_NAME]-8"
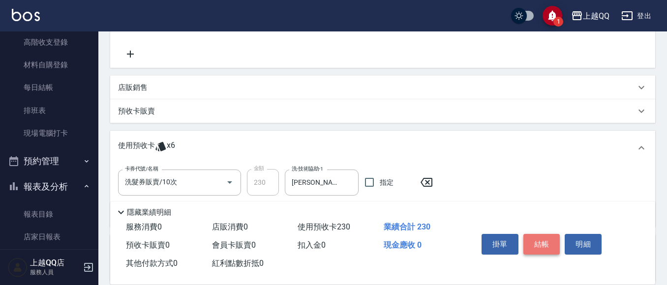
click at [550, 243] on button "結帳" at bounding box center [541, 244] width 37 height 21
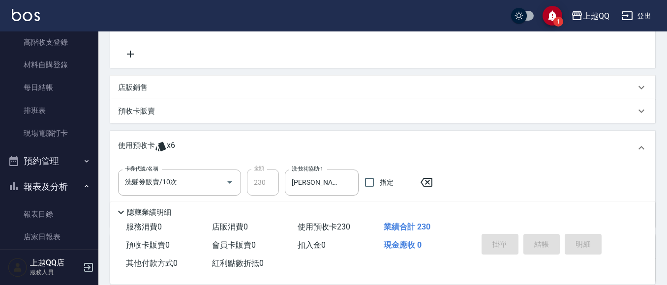
type input "[DATE] 17:24"
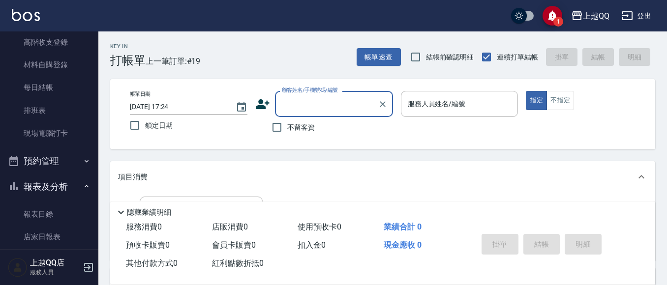
scroll to position [16, 0]
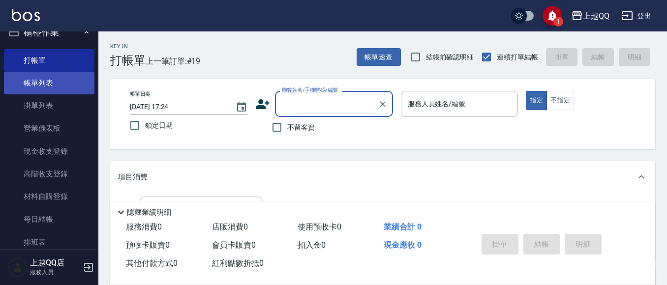
click at [39, 85] on link "帳單列表" at bounding box center [49, 83] width 90 height 23
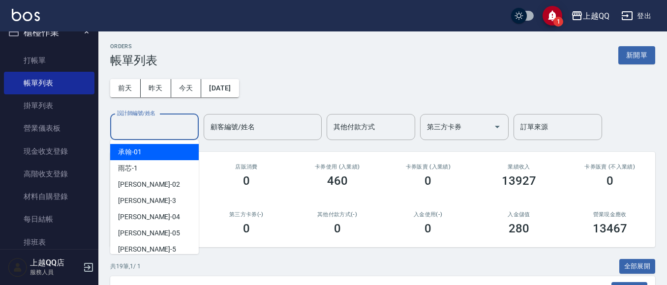
click at [151, 127] on input "設計師編號/姓名" at bounding box center [155, 127] width 80 height 17
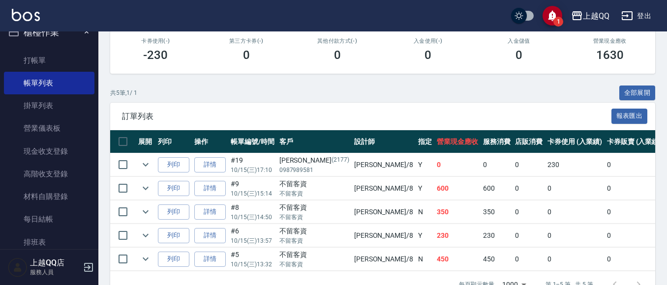
scroll to position [205, 0]
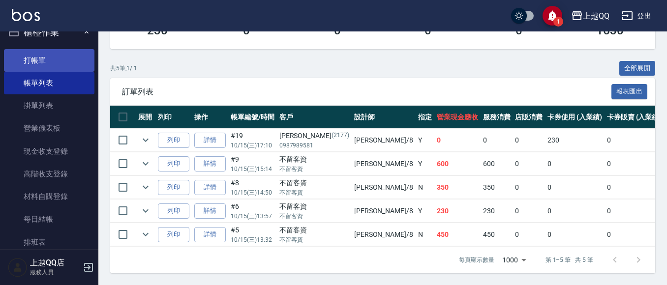
type input "[PERSON_NAME]-8"
click at [28, 60] on link "打帳單" at bounding box center [49, 60] width 90 height 23
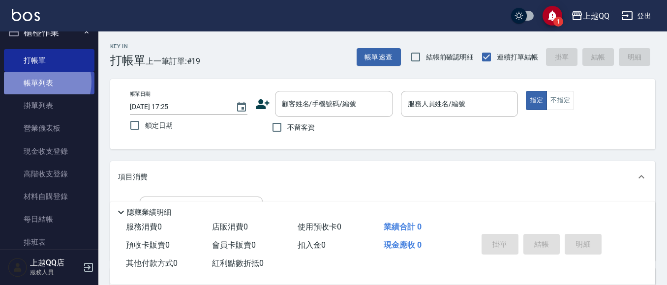
click at [41, 82] on link "帳單列表" at bounding box center [49, 83] width 90 height 23
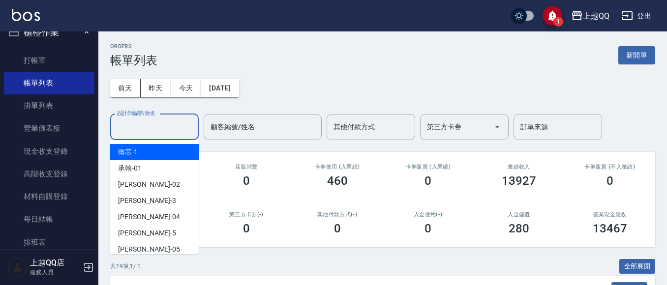
click at [145, 129] on input "設計師編號/姓名" at bounding box center [155, 127] width 80 height 17
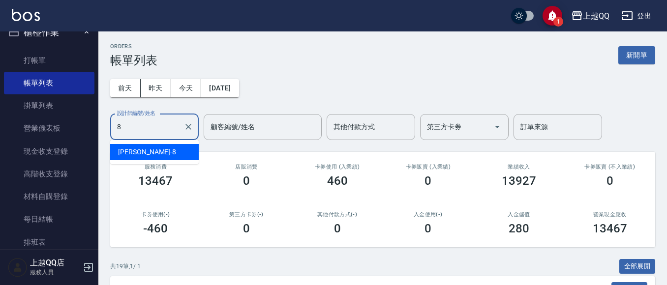
click at [157, 152] on div "[PERSON_NAME] -8" at bounding box center [154, 152] width 89 height 16
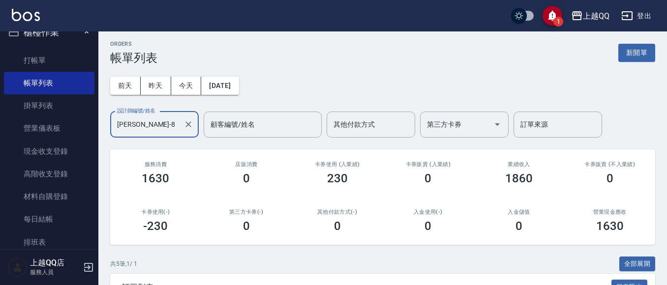
scroll to position [150, 0]
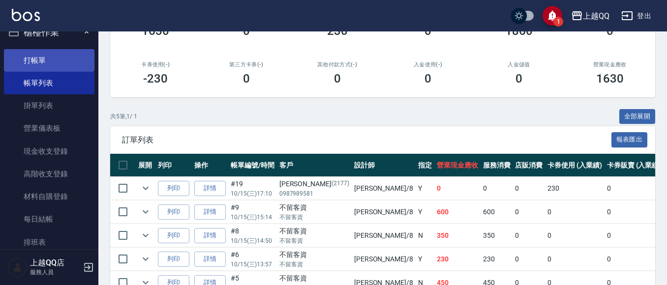
type input "[PERSON_NAME]-8"
click at [23, 62] on link "打帳單" at bounding box center [49, 60] width 90 height 23
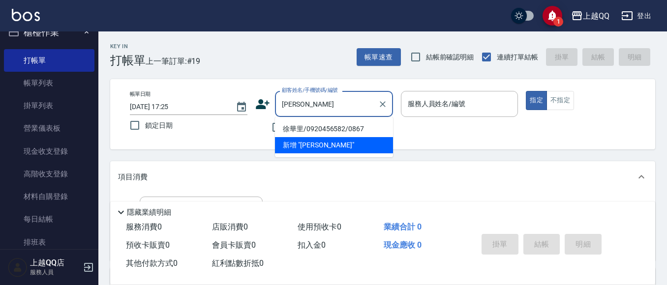
click at [284, 127] on li "徐華里/0920456582/0867" at bounding box center [334, 129] width 118 height 16
type input "徐華里/0920456582/0867"
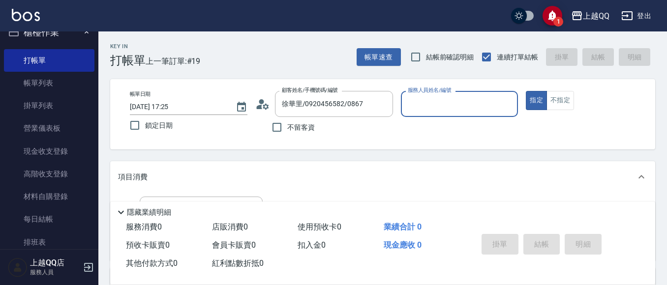
type input "[PERSON_NAME]-8"
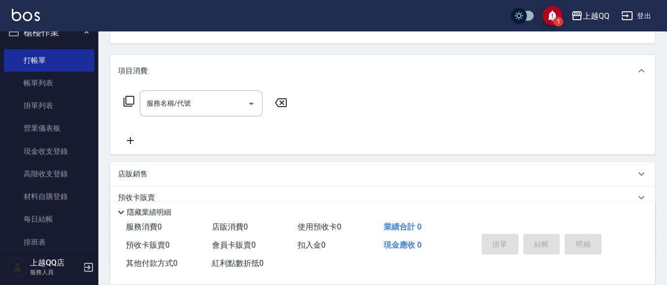
scroll to position [107, 0]
click at [129, 98] on icon at bounding box center [129, 101] width 12 height 12
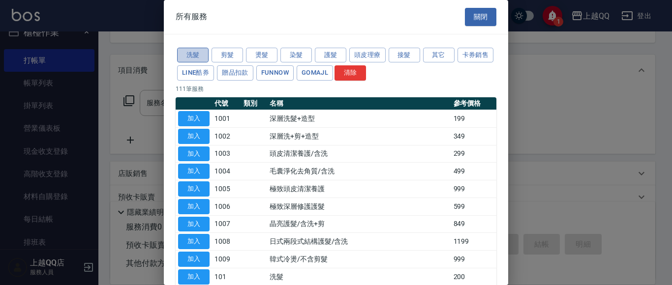
click at [190, 57] on button "洗髮" at bounding box center [192, 55] width 31 height 15
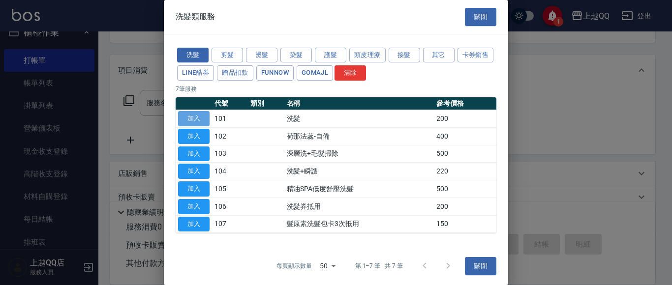
click at [193, 117] on button "加入" at bounding box center [193, 118] width 31 height 15
type input "洗髮(101)"
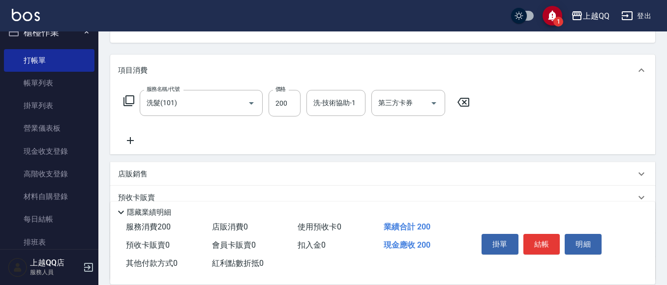
click at [127, 98] on icon at bounding box center [129, 101] width 12 height 12
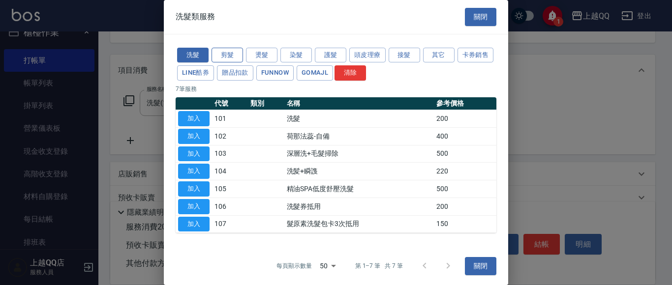
click at [225, 54] on button "剪髮" at bounding box center [226, 55] width 31 height 15
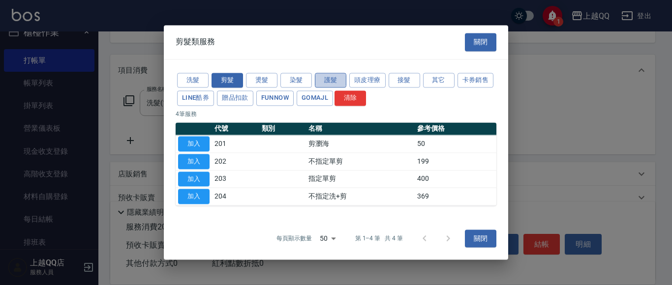
click at [325, 80] on button "護髮" at bounding box center [330, 80] width 31 height 15
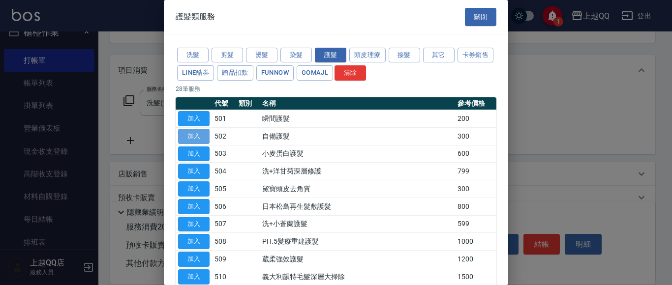
click at [196, 137] on button "加入" at bounding box center [193, 136] width 31 height 15
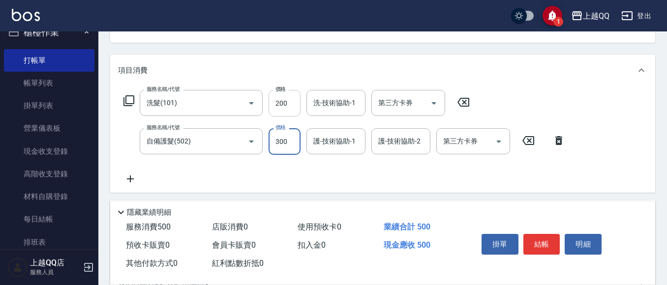
click at [297, 104] on input "200" at bounding box center [285, 103] width 32 height 27
click at [310, 102] on div "洗-技術協助-1" at bounding box center [335, 103] width 59 height 26
type input "230"
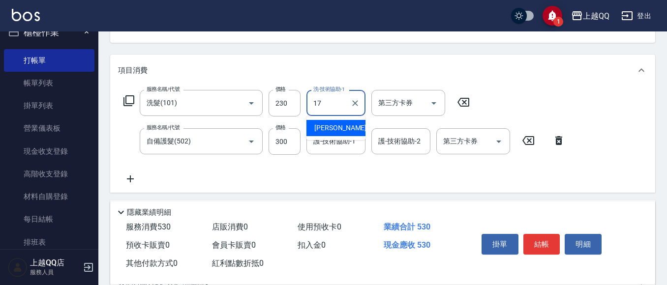
click at [330, 129] on span "心佑 -17" at bounding box center [345, 128] width 62 height 10
type input "心佑-17"
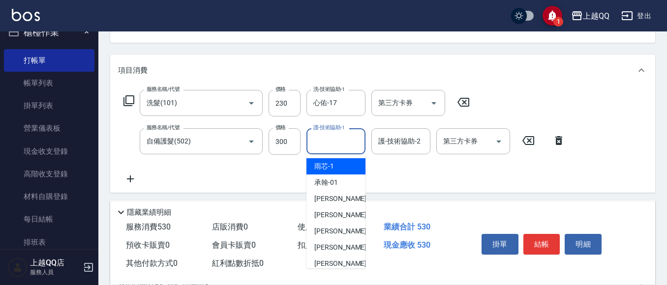
click at [329, 143] on input "護-技術協助-1" at bounding box center [336, 141] width 50 height 17
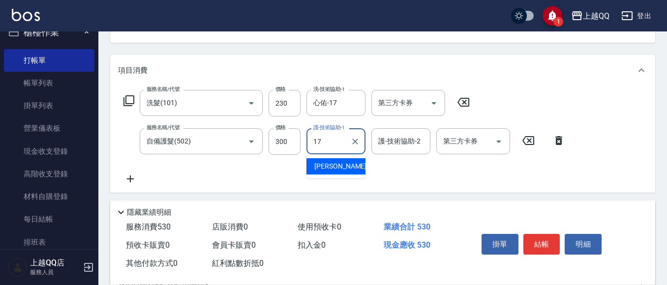
click at [337, 168] on span "心佑 -17" at bounding box center [345, 166] width 62 height 10
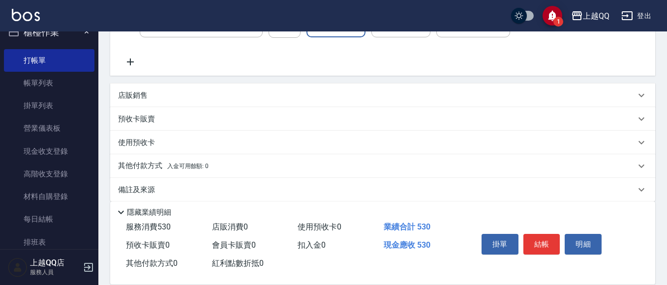
scroll to position [225, 0]
type input "心佑-17"
click at [198, 96] on div "店販銷售" at bounding box center [376, 94] width 517 height 10
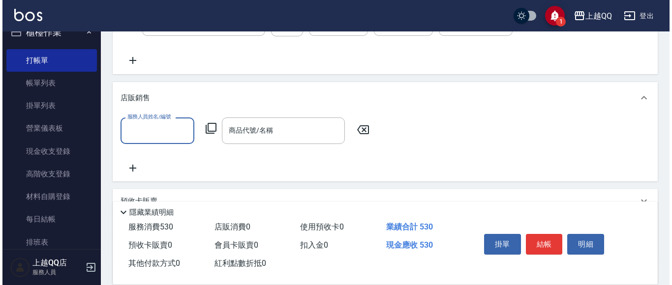
scroll to position [0, 0]
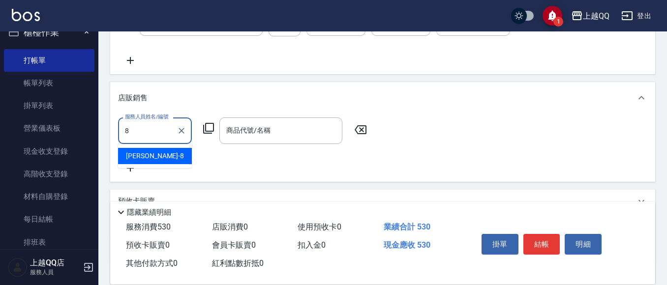
type input "[PERSON_NAME]-8"
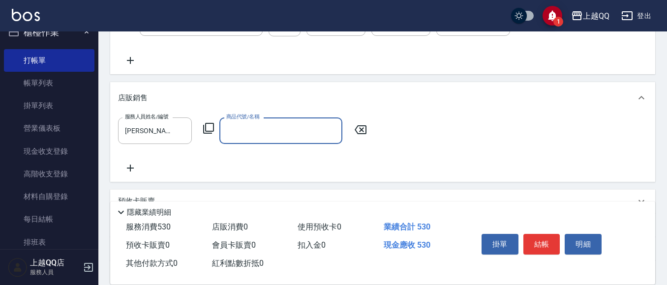
click at [207, 128] on icon at bounding box center [209, 128] width 12 height 12
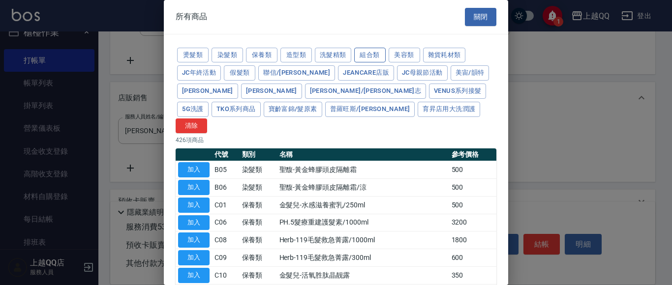
click at [361, 58] on button "組合類" at bounding box center [369, 55] width 31 height 15
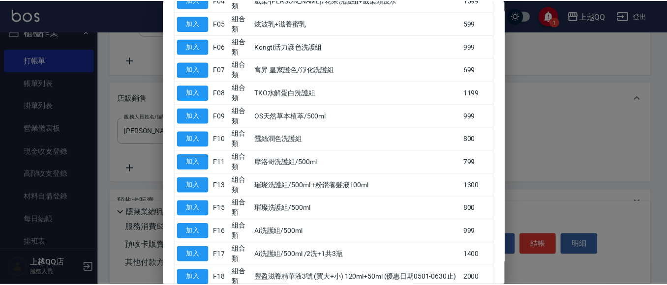
scroll to position [331, 0]
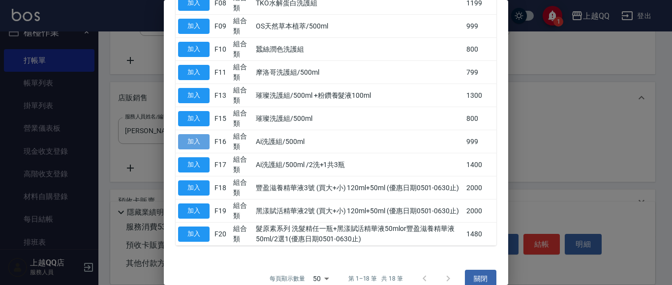
click at [185, 134] on button "加入" at bounding box center [193, 141] width 31 height 15
type input "Ai洗護組/500ml"
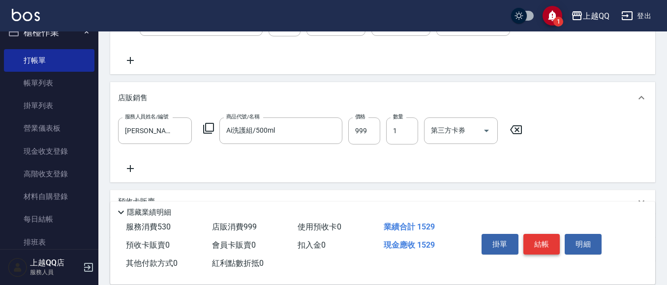
click at [543, 239] on button "結帳" at bounding box center [541, 244] width 37 height 21
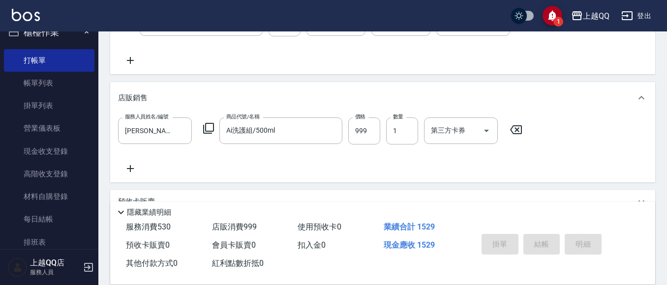
type input "[DATE] 17:26"
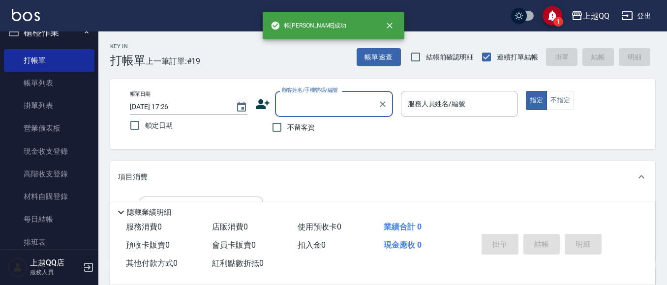
scroll to position [0, 0]
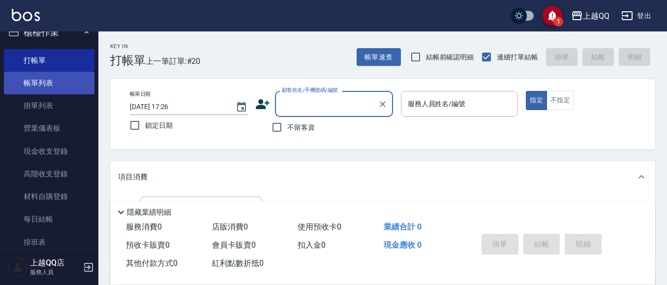
click at [34, 79] on link "帳單列表" at bounding box center [49, 83] width 90 height 23
click at [49, 80] on link "帳單列表" at bounding box center [49, 83] width 90 height 23
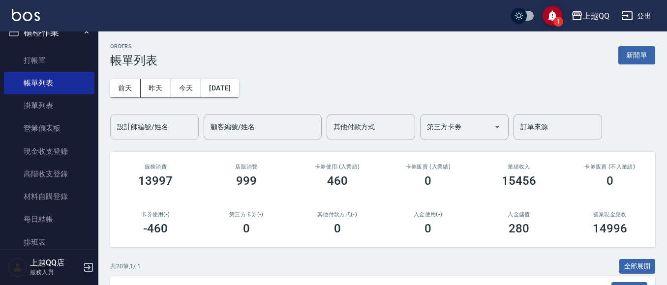
click at [148, 135] on input "設計師編號/姓名" at bounding box center [155, 127] width 80 height 17
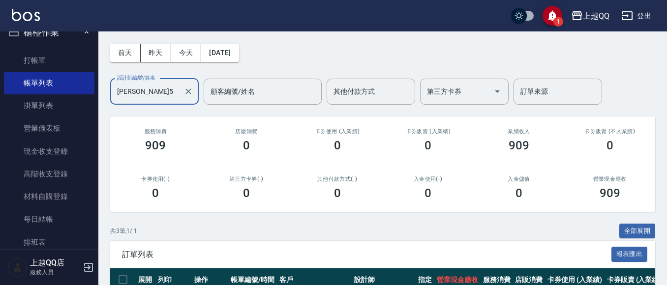
scroll to position [148, 0]
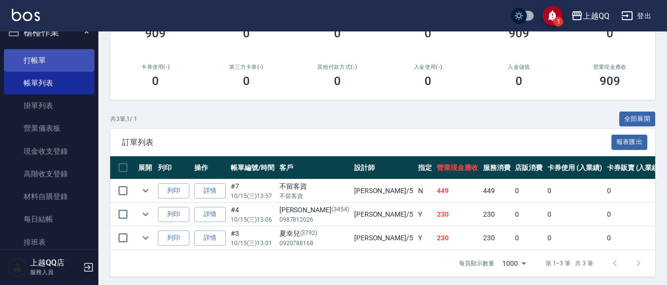
type input "[PERSON_NAME]5"
click at [65, 55] on link "打帳單" at bounding box center [49, 60] width 90 height 23
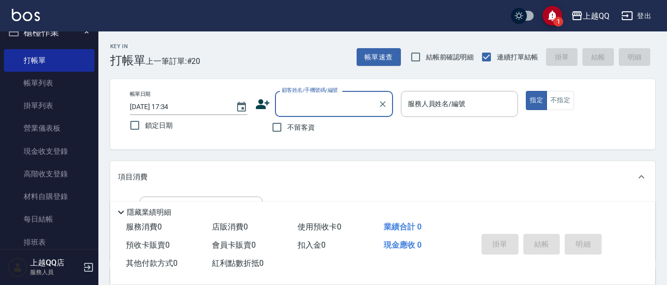
click at [308, 128] on span "不留客資" at bounding box center [301, 127] width 28 height 10
click at [287, 128] on input "不留客資" at bounding box center [277, 127] width 21 height 21
checkbox input "true"
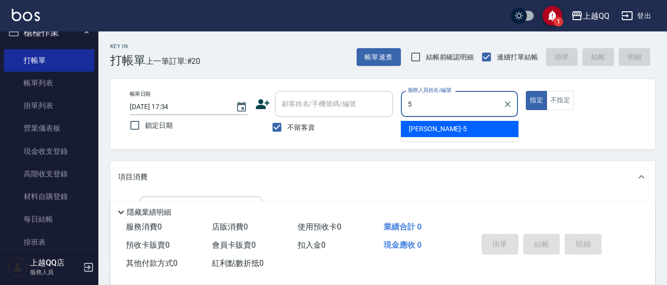
type input "5"
type button "true"
type input "[PERSON_NAME]5"
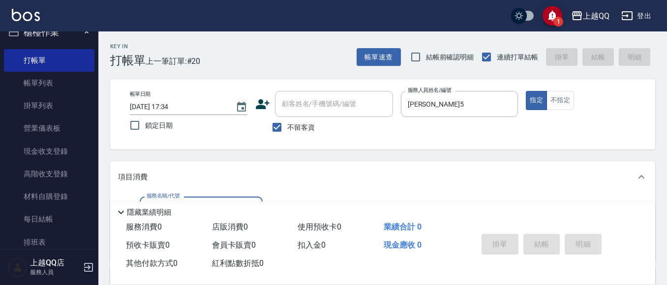
scroll to position [49, 0]
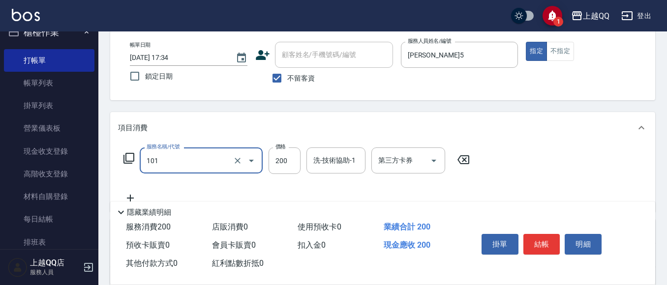
type input "洗髮(101)"
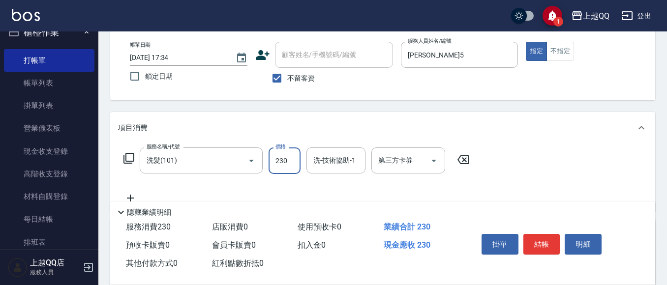
type input "230"
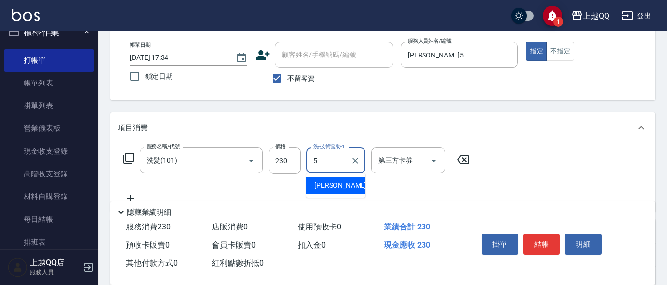
type input "[PERSON_NAME]5"
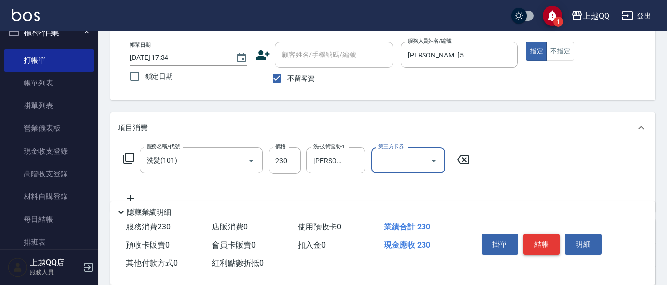
click at [539, 240] on button "結帳" at bounding box center [541, 244] width 37 height 21
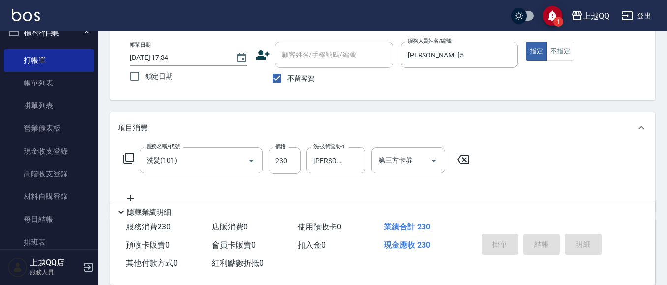
type input "[DATE] 17:35"
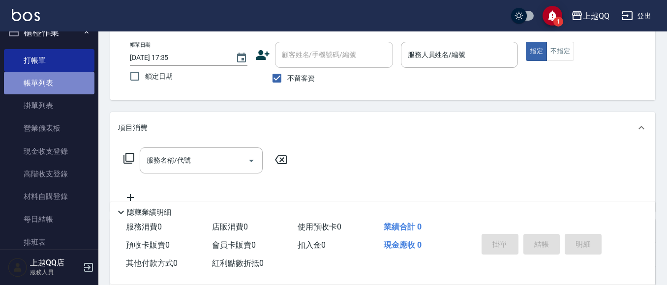
click at [49, 80] on link "帳單列表" at bounding box center [49, 83] width 90 height 23
click at [65, 90] on link "帳單列表" at bounding box center [49, 83] width 90 height 23
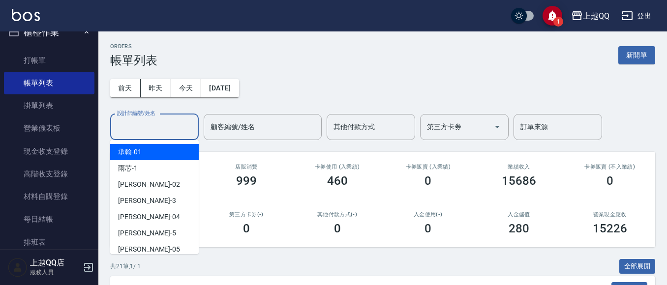
click at [161, 128] on input "設計師編號/姓名" at bounding box center [155, 127] width 80 height 17
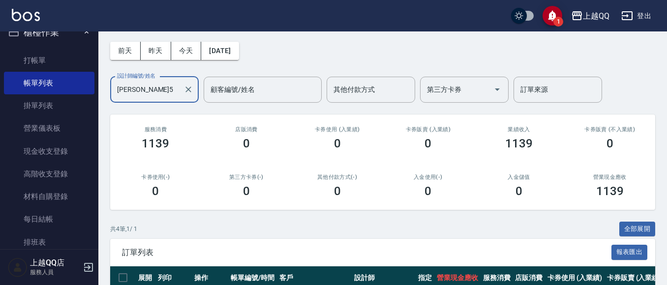
scroll to position [148, 0]
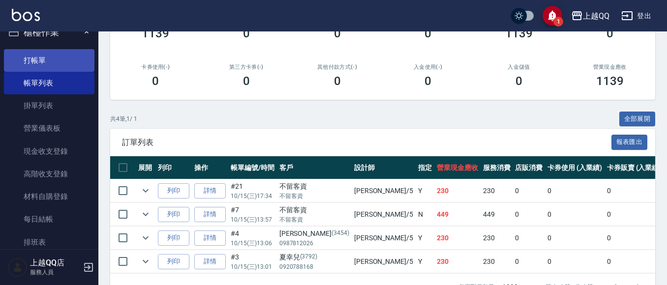
type input "[PERSON_NAME]5"
click at [34, 59] on link "打帳單" at bounding box center [49, 60] width 90 height 23
